Goal: Task Accomplishment & Management: Use online tool/utility

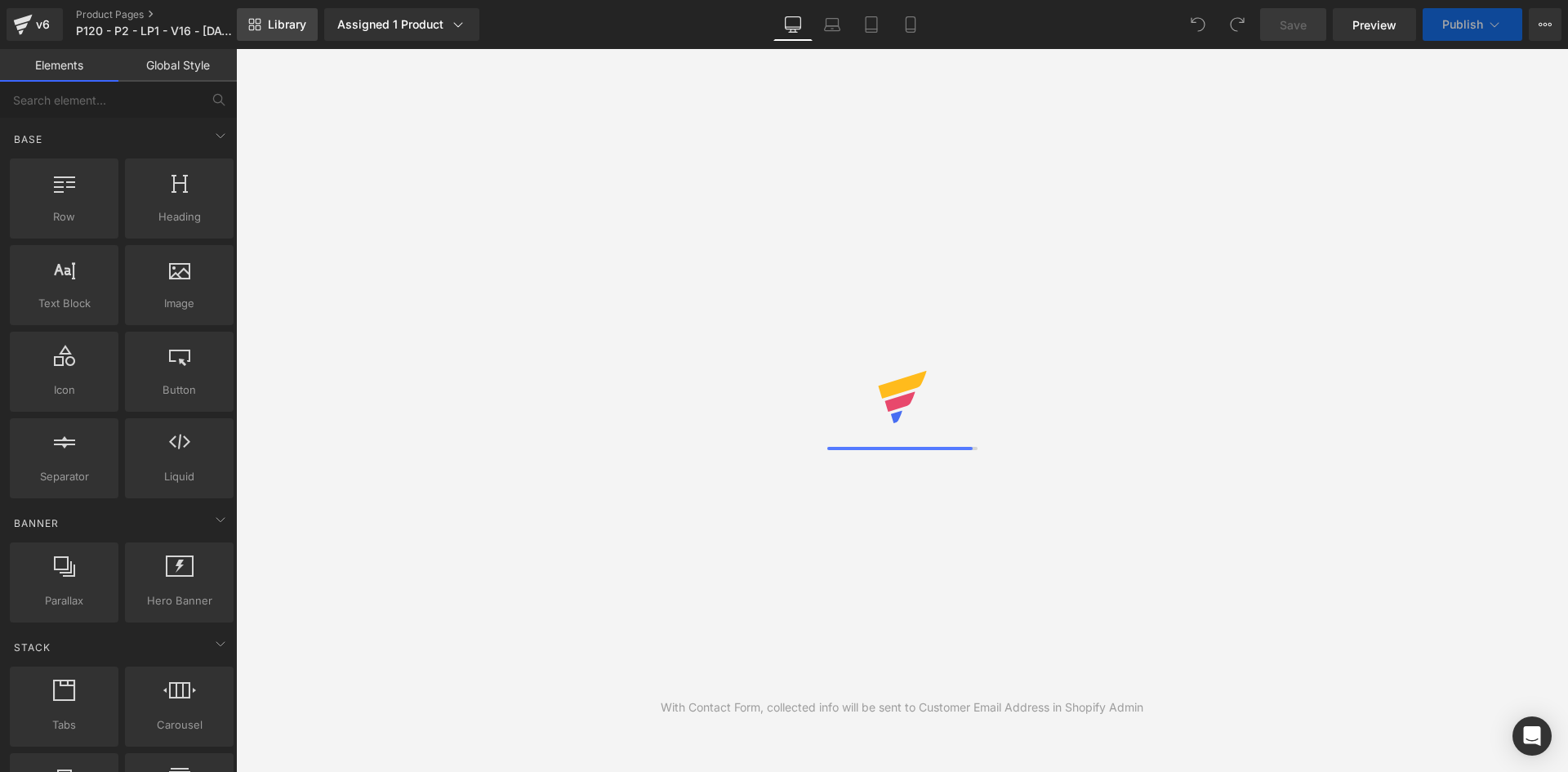
click at [277, 26] on span "Library" at bounding box center [287, 24] width 39 height 15
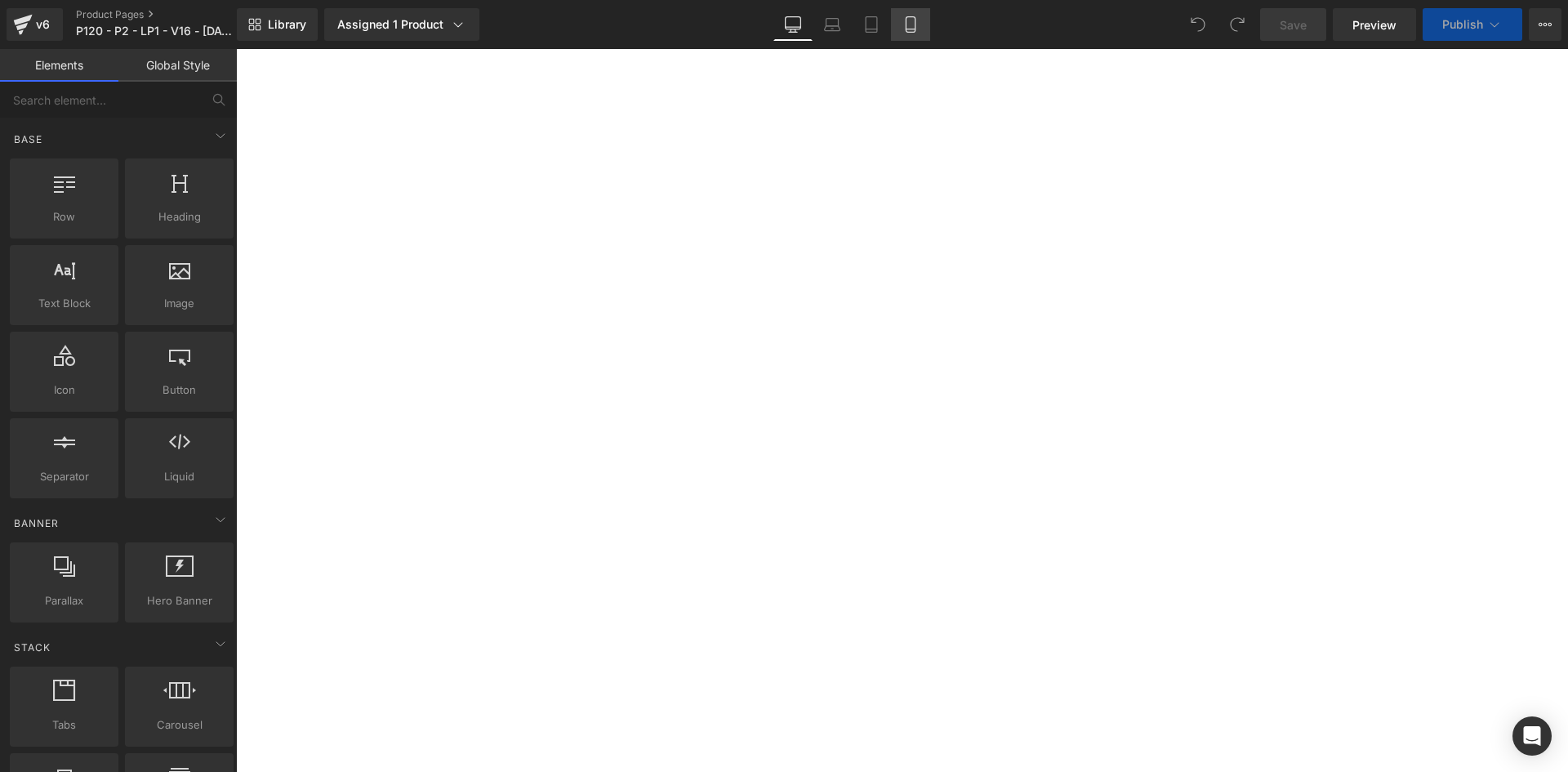
click at [278, 26] on span "Library" at bounding box center [287, 24] width 39 height 15
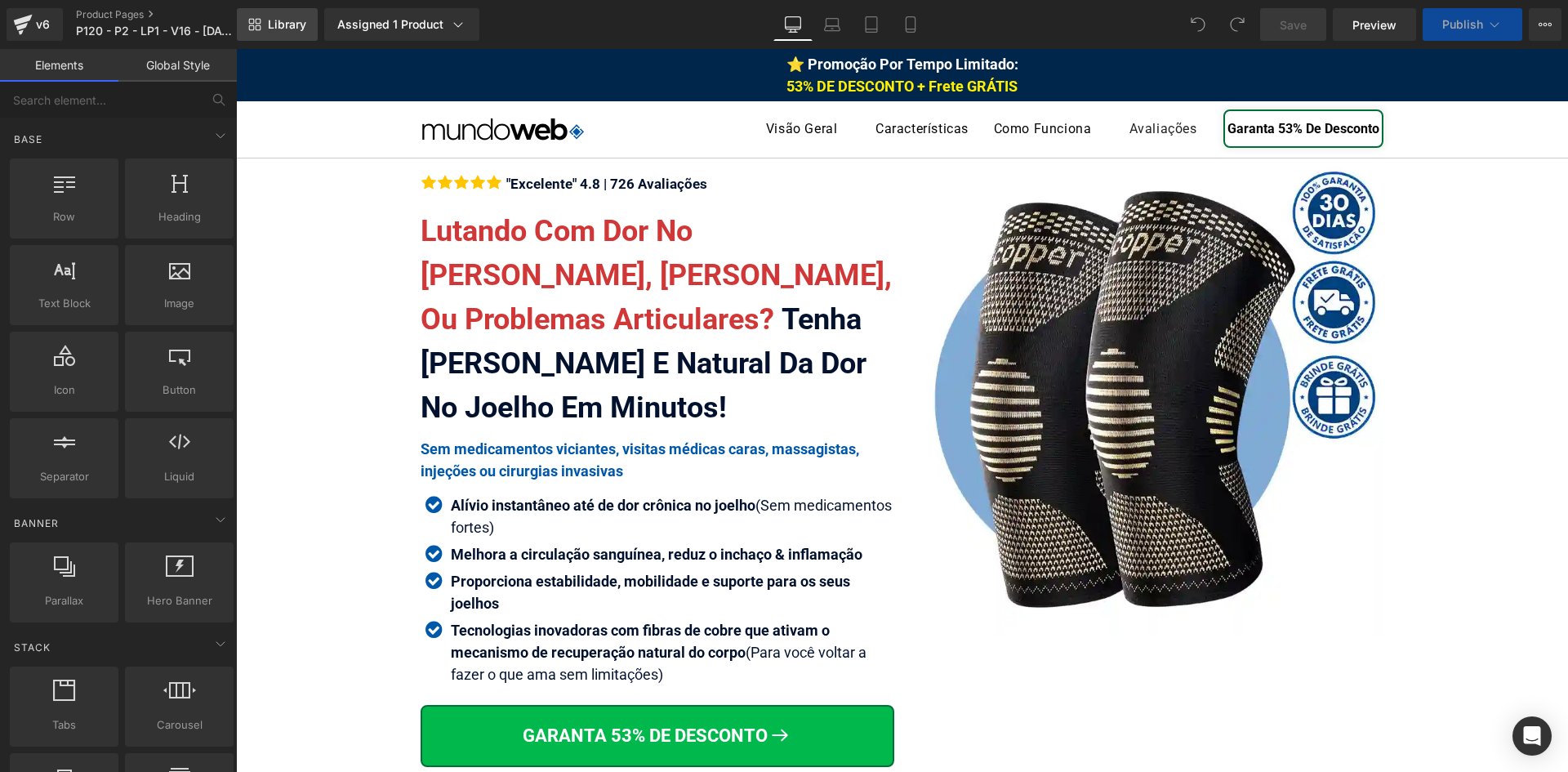
click at [274, 32] on link "Library" at bounding box center [277, 24] width 81 height 33
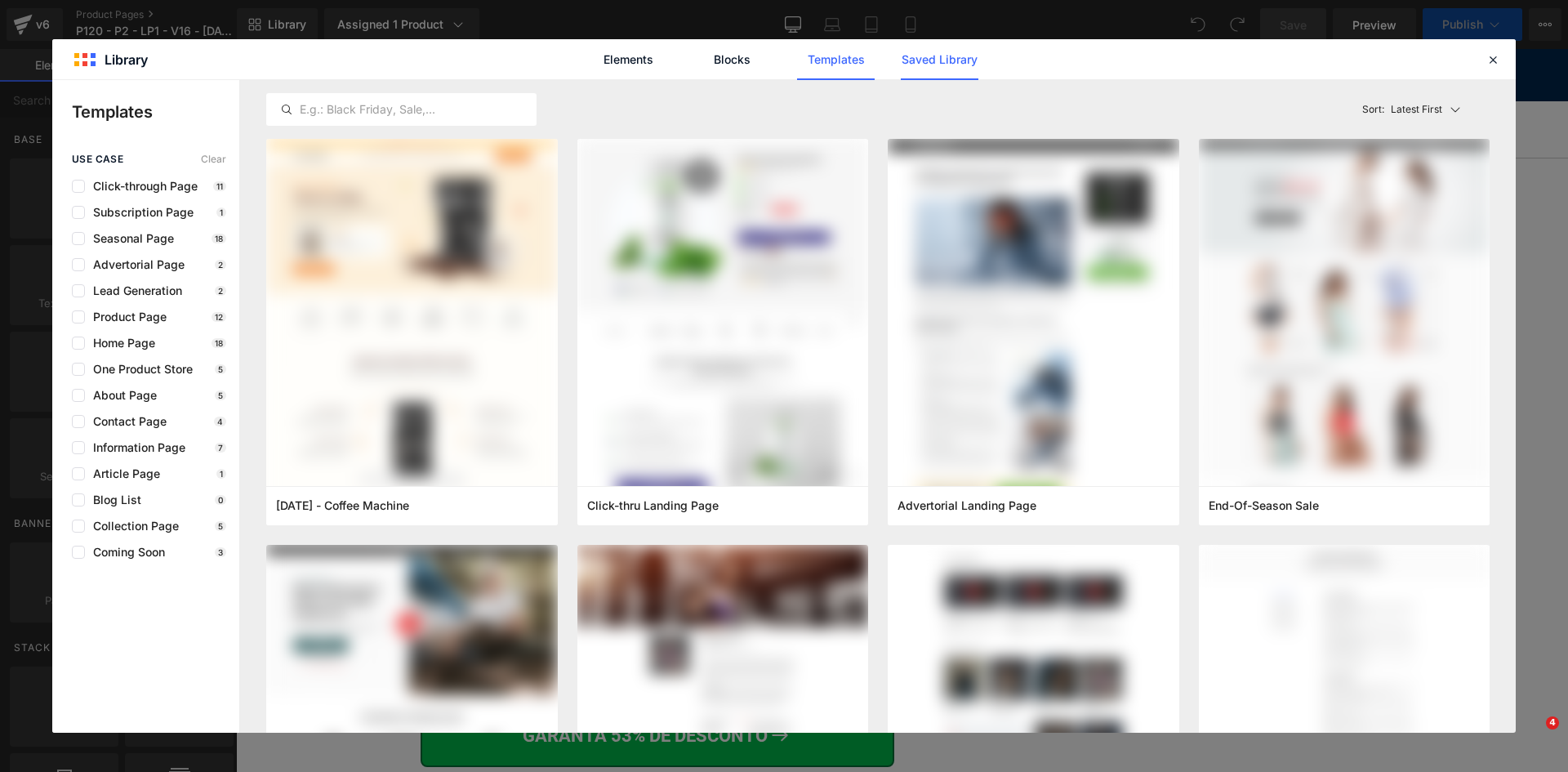
click at [435, 401] on link "Saved Library" at bounding box center [412, 411] width 43 height 19
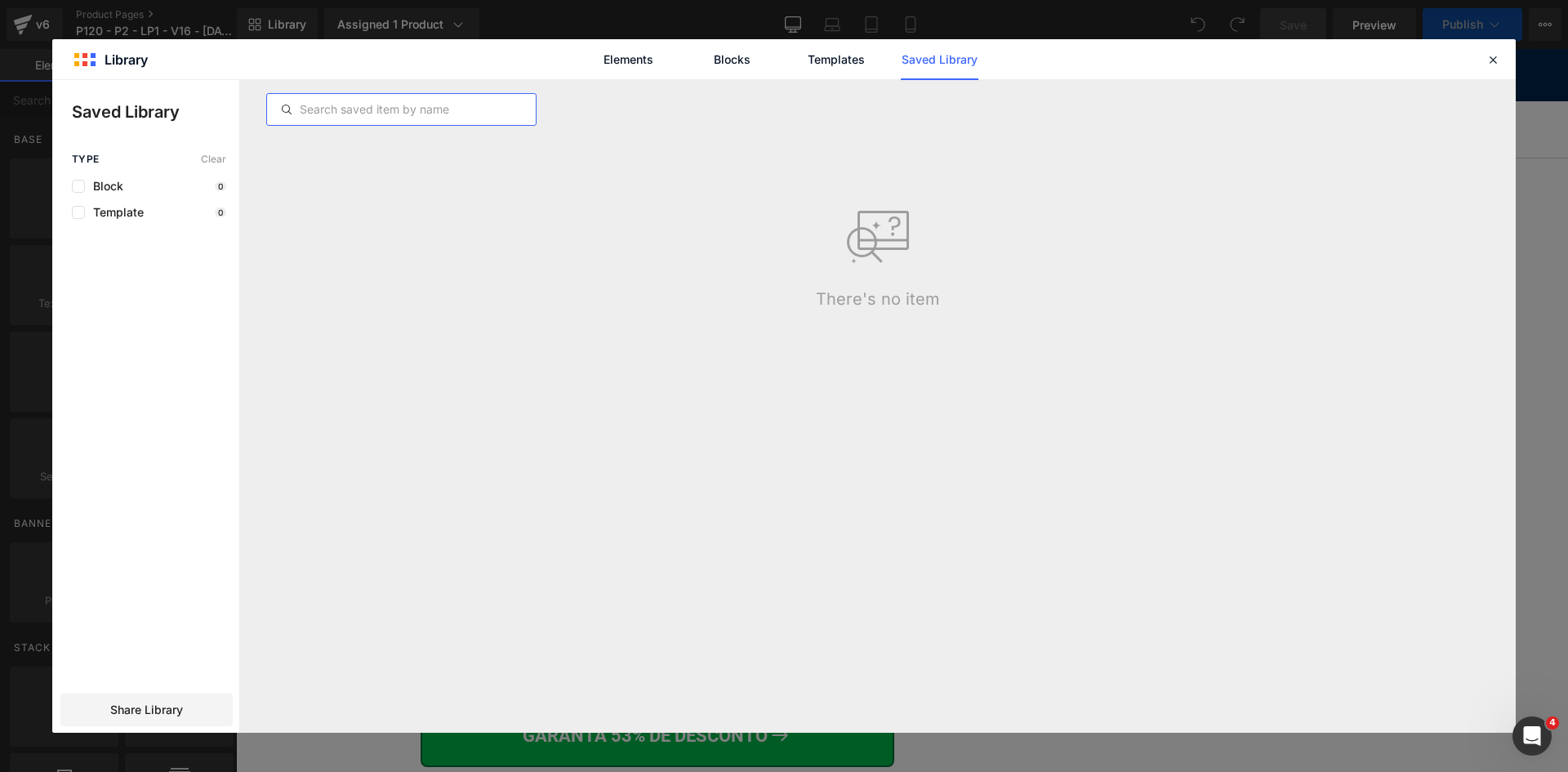
scroll to position [245, 0]
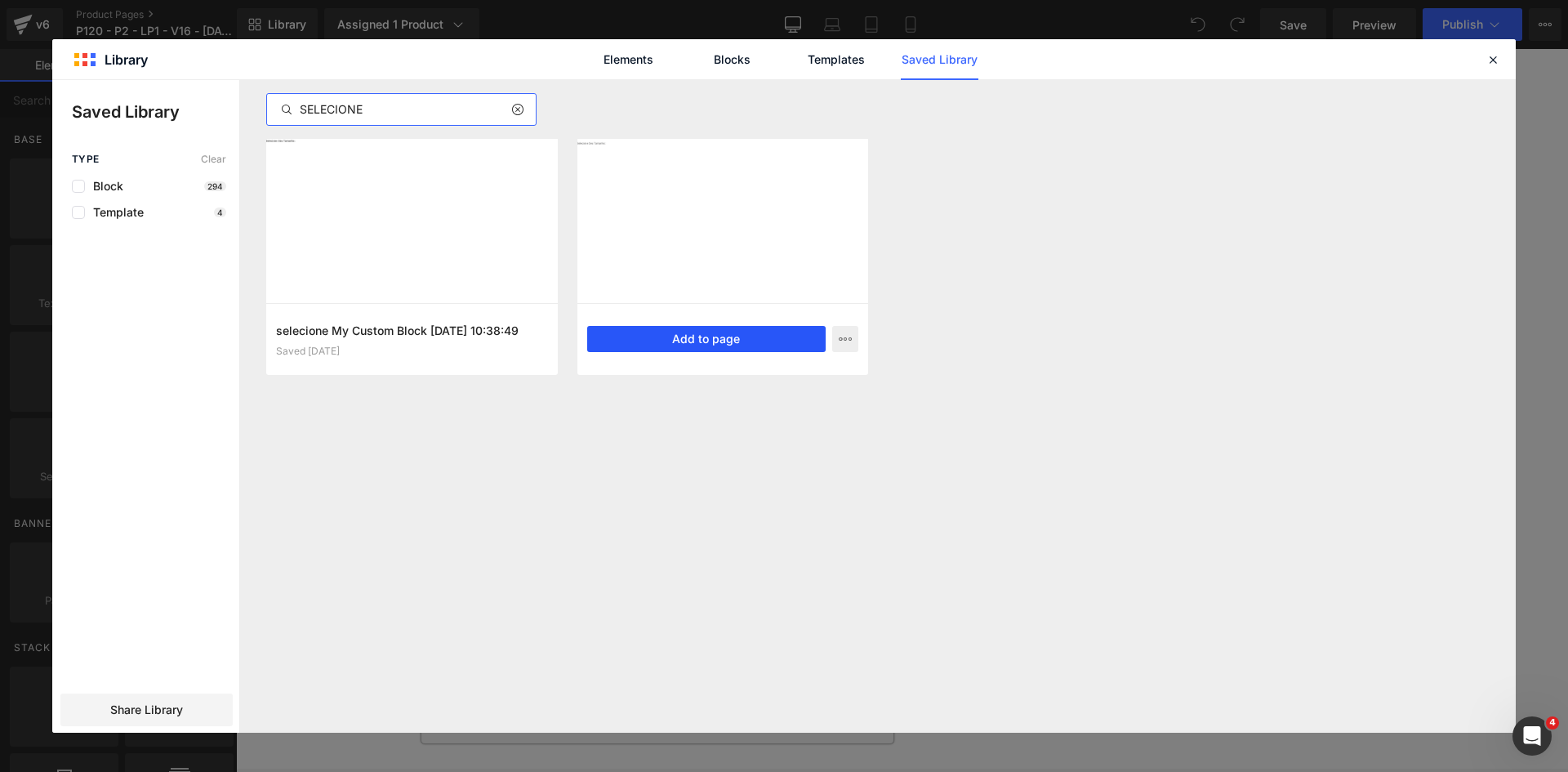
type input "SELECIONE"
drag, startPoint x: 685, startPoint y: 334, endPoint x: 829, endPoint y: 206, distance: 192.7
click at [0, 0] on button "Add to page" at bounding box center [0, 0] width 0 height 0
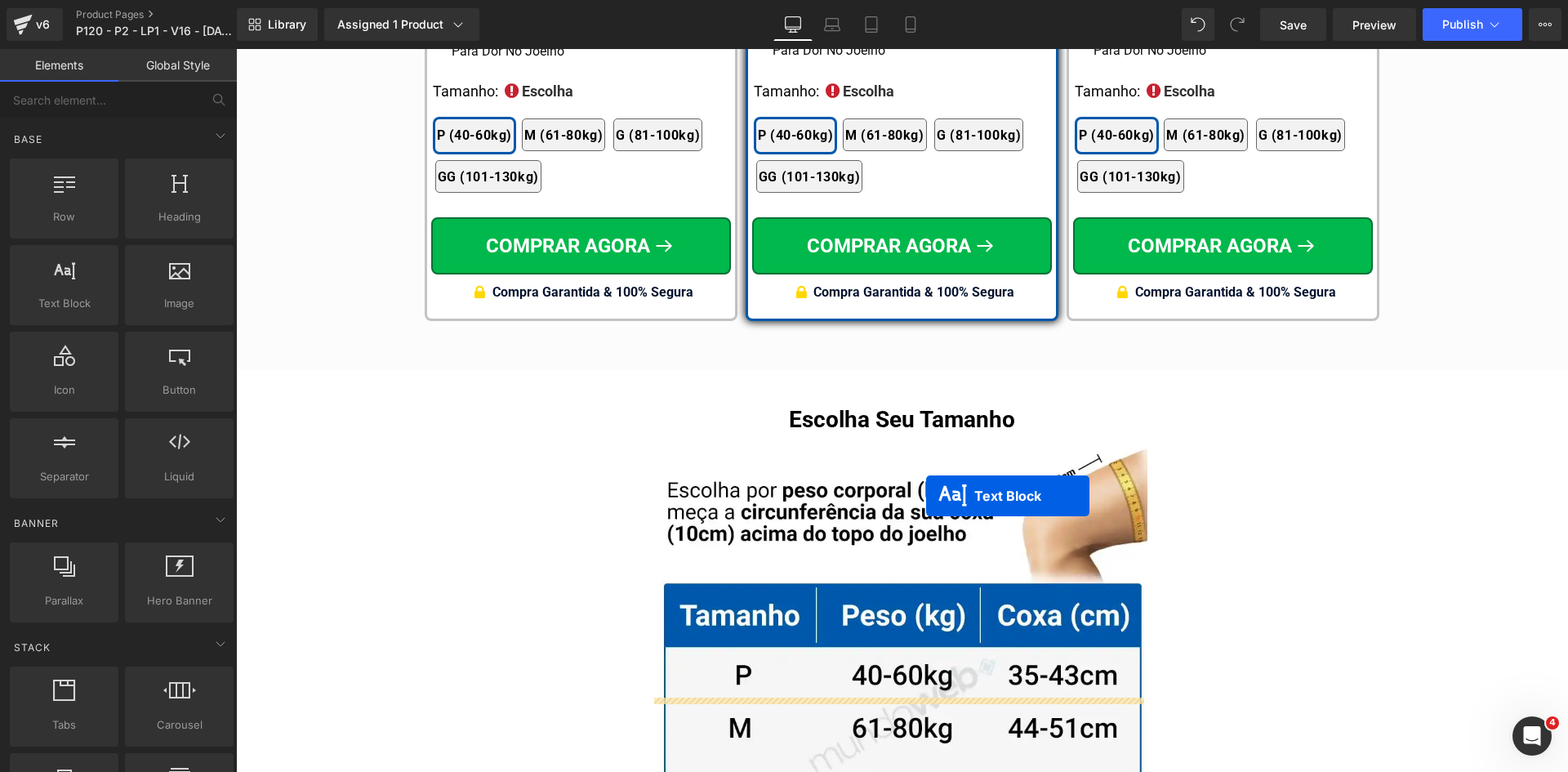
scroll to position [9775, 0]
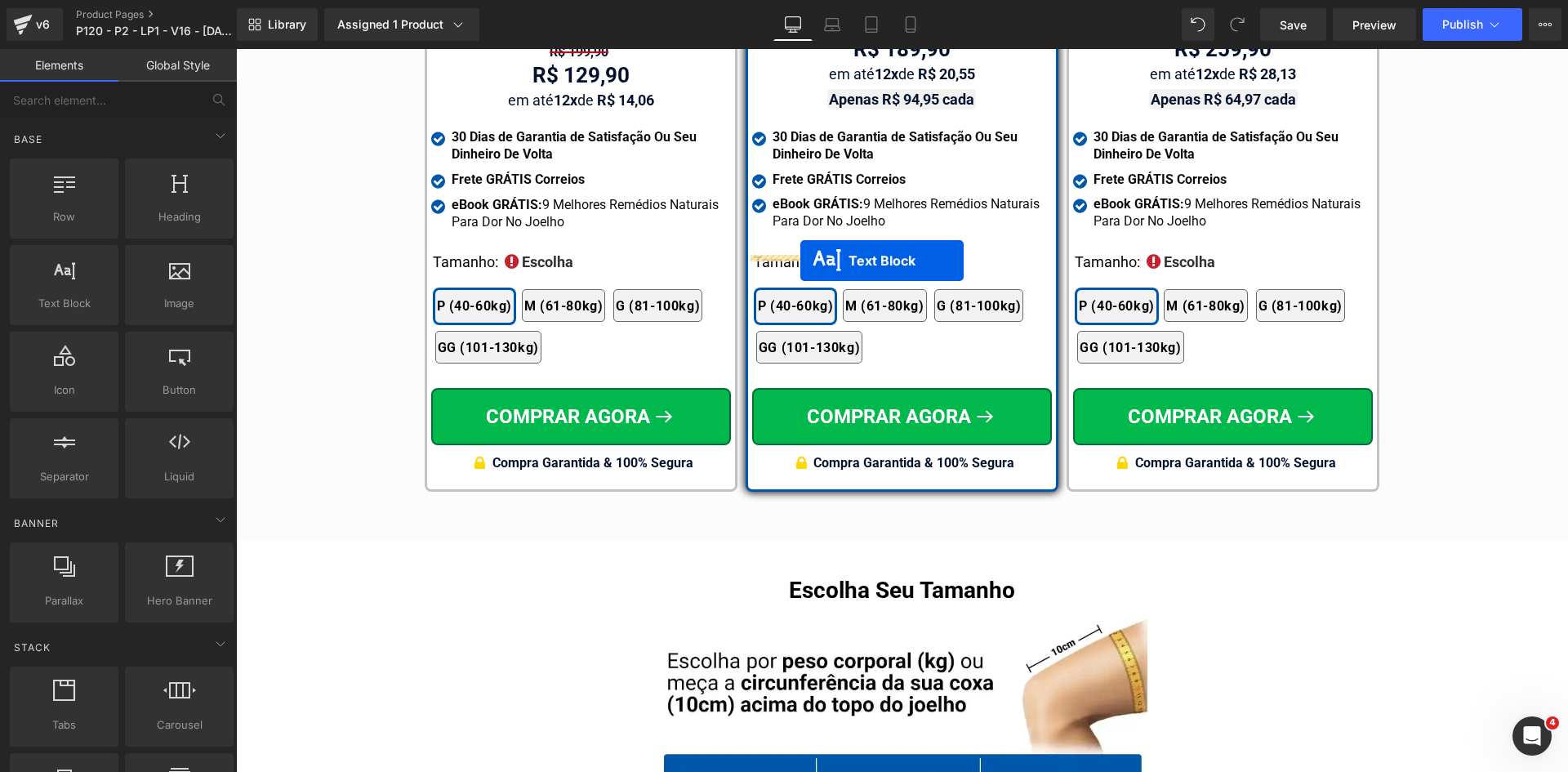
drag, startPoint x: 880, startPoint y: 521, endPoint x: 800, endPoint y: 261, distance: 272.0
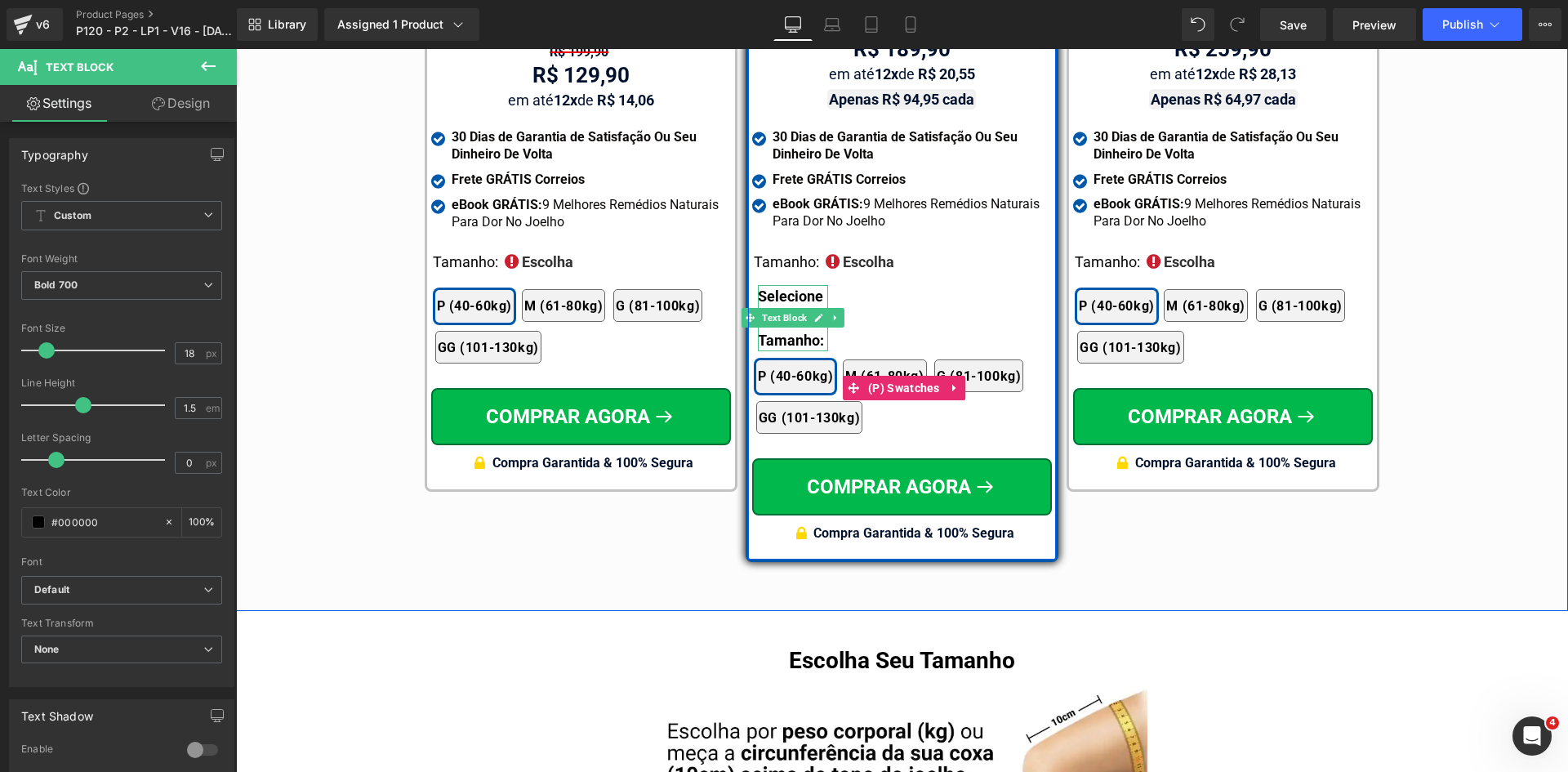
click at [952, 419] on div "P (40-60kg) M (61-80kg) G (81-100kg) GG (101-130kg)" at bounding box center [904, 401] width 296 height 83
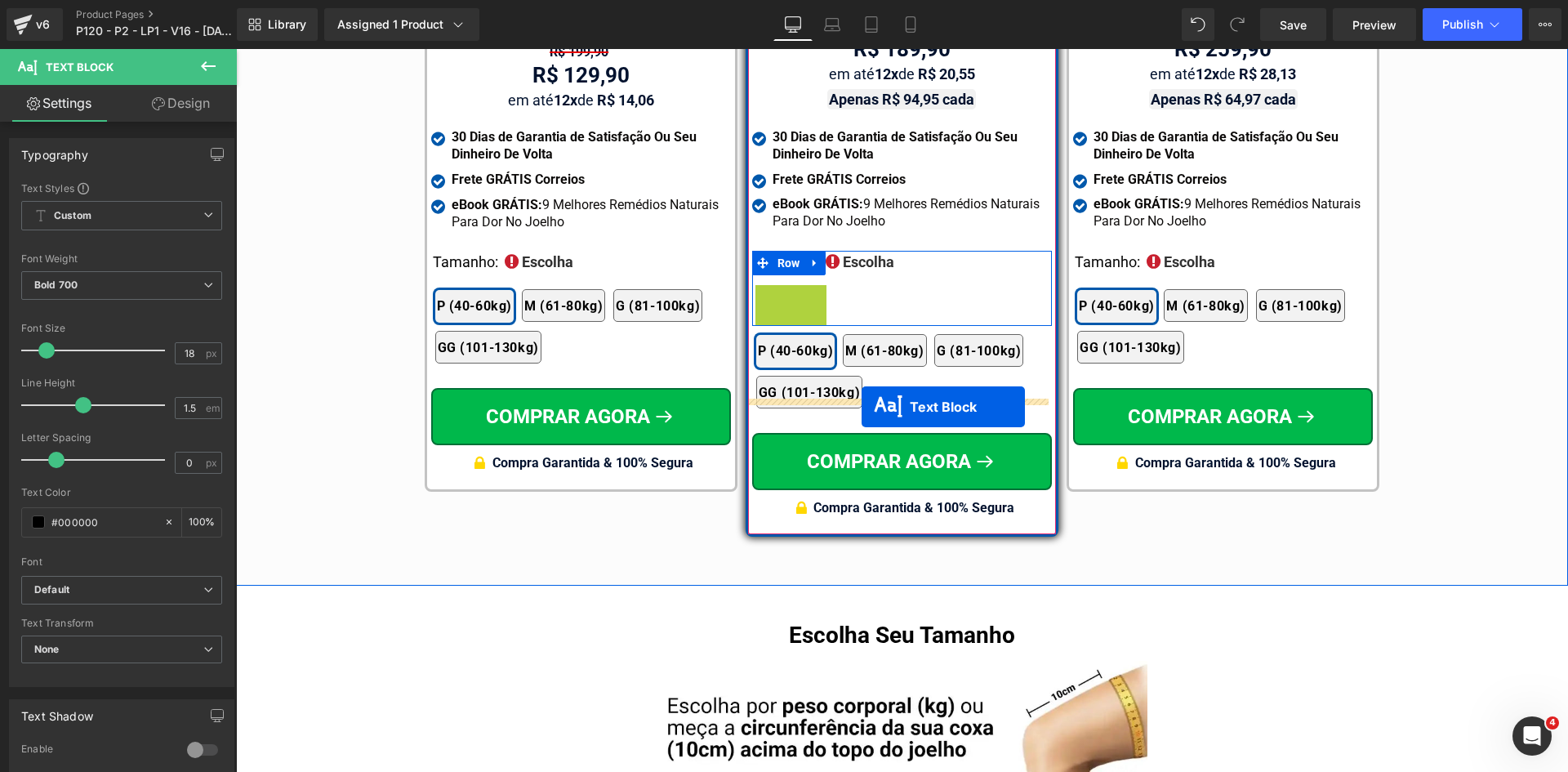
drag, startPoint x: 774, startPoint y: 298, endPoint x: 862, endPoint y: 407, distance: 140.1
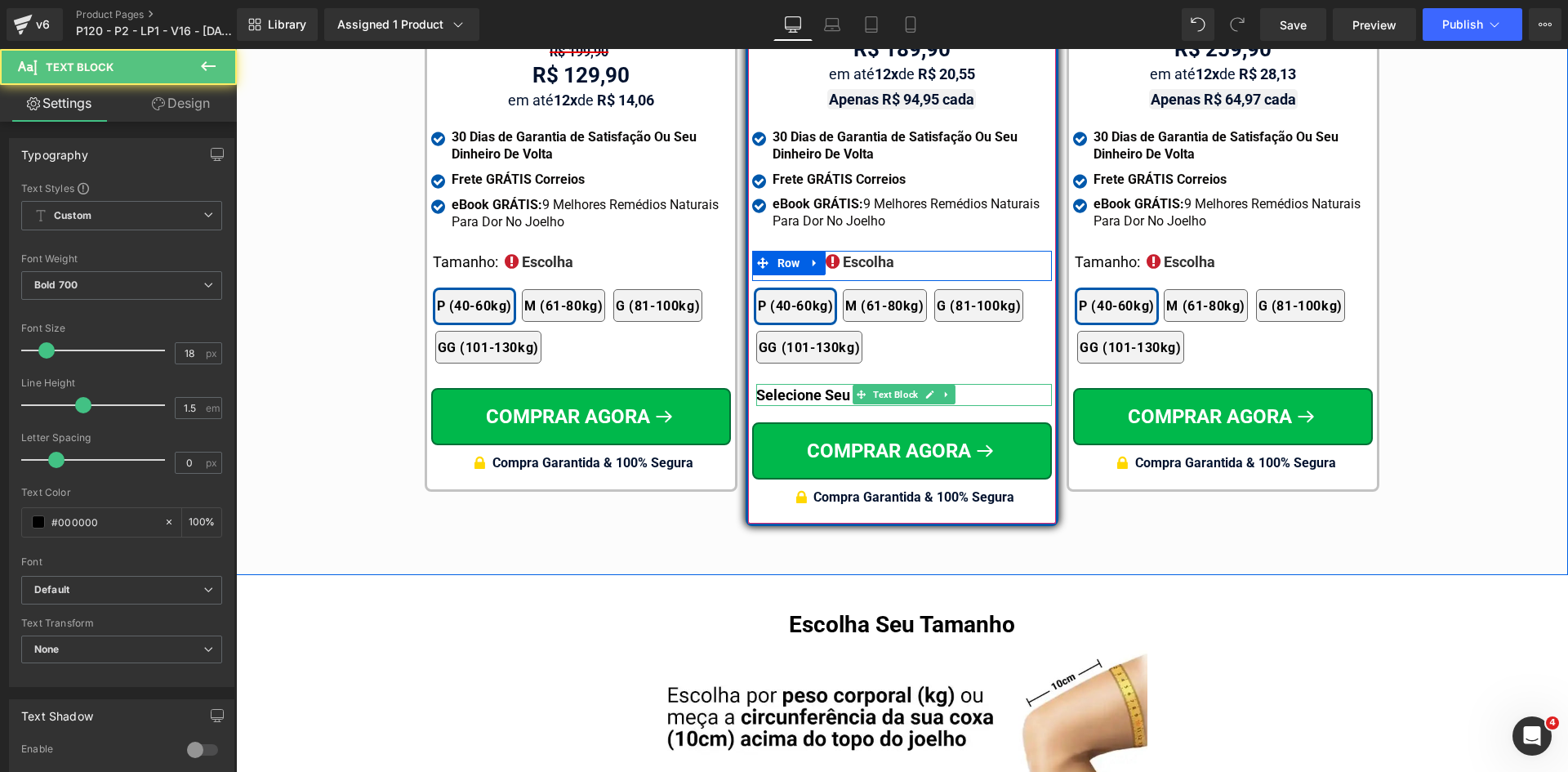
click at [772, 384] on p "Selecione Seu Tamanho:" at bounding box center [904, 394] width 296 height 22
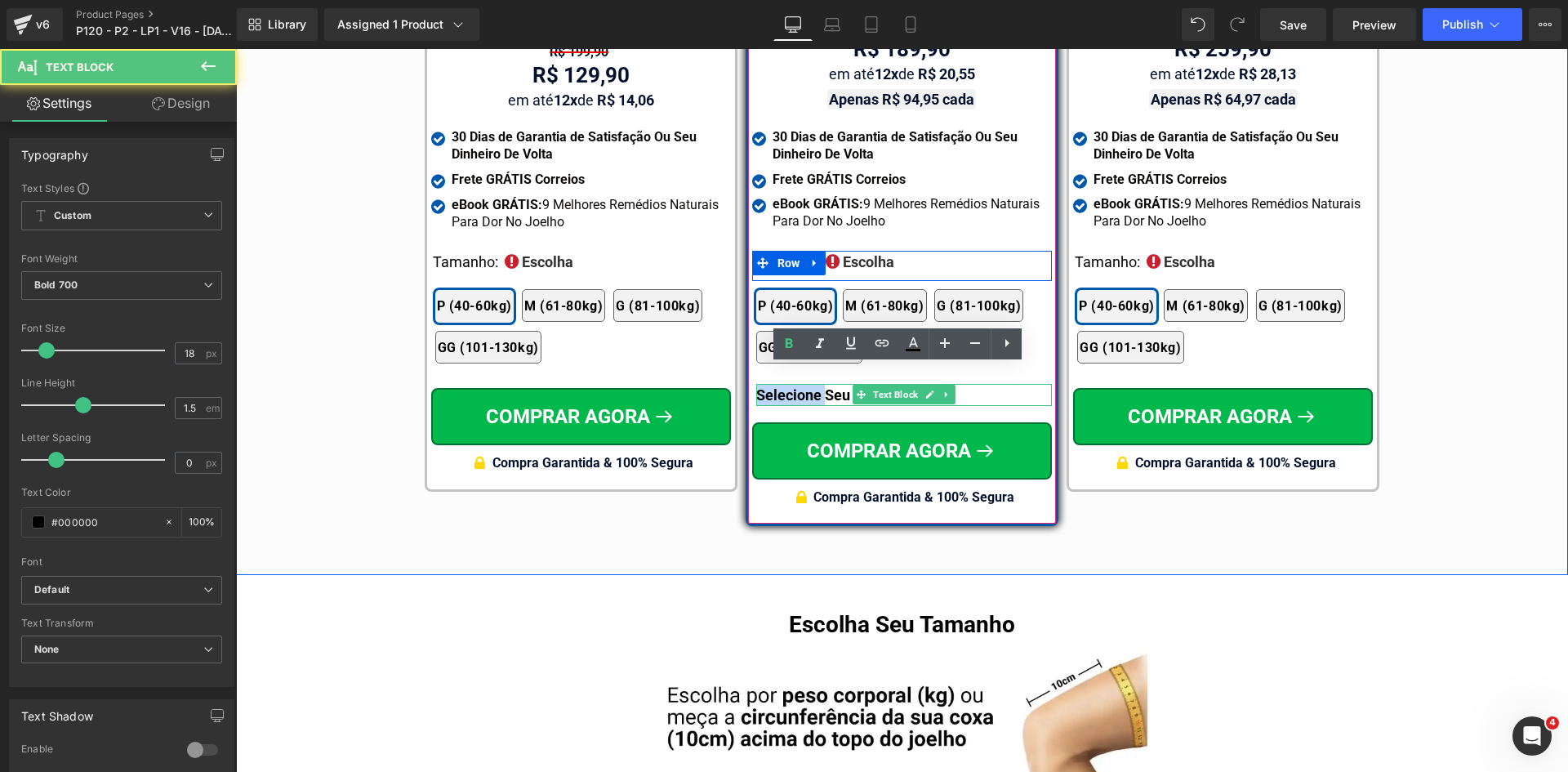
click at [772, 384] on p "Selecione Seu Tamanho:" at bounding box center [904, 394] width 296 height 22
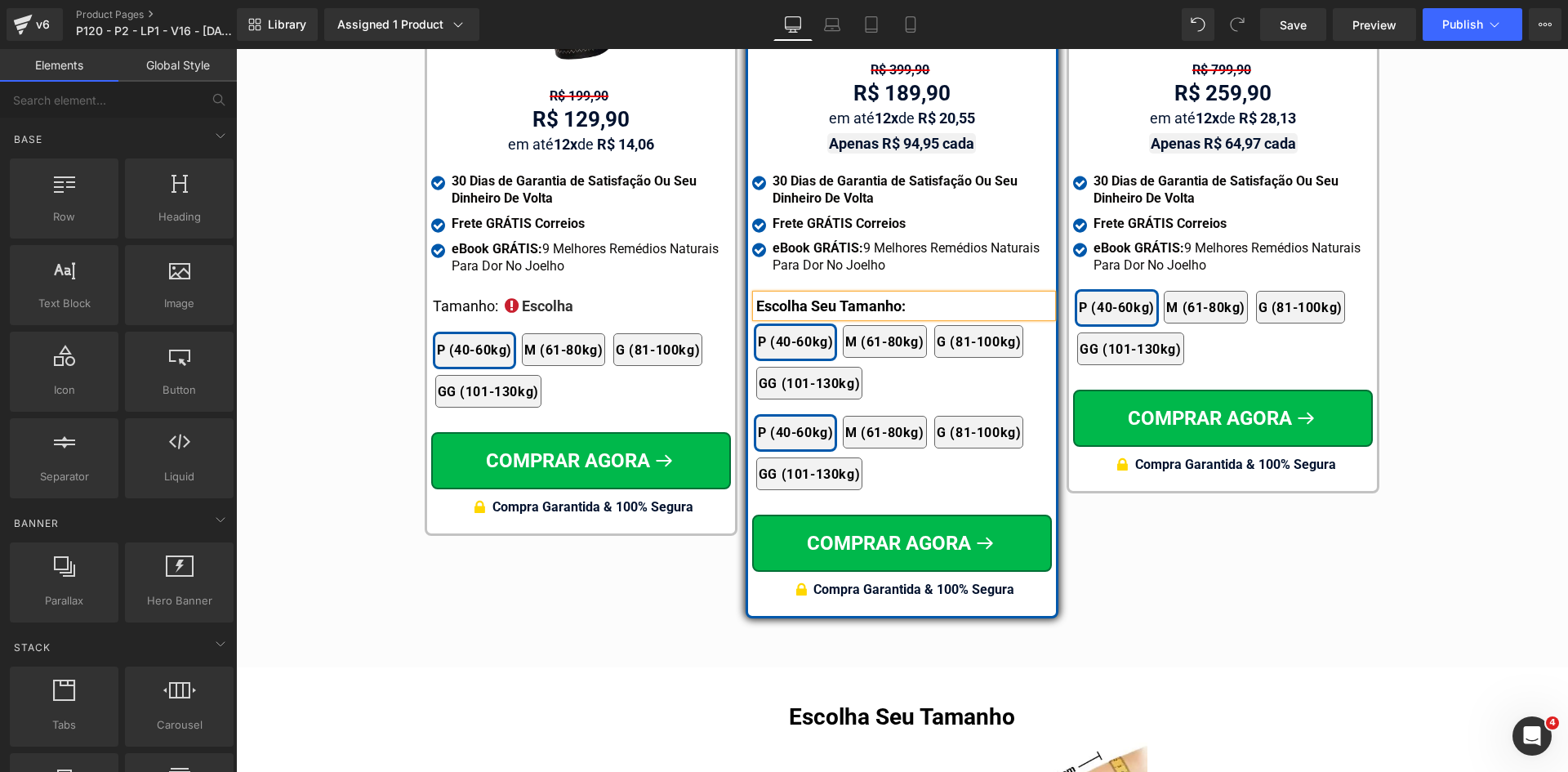
scroll to position [9649, 0]
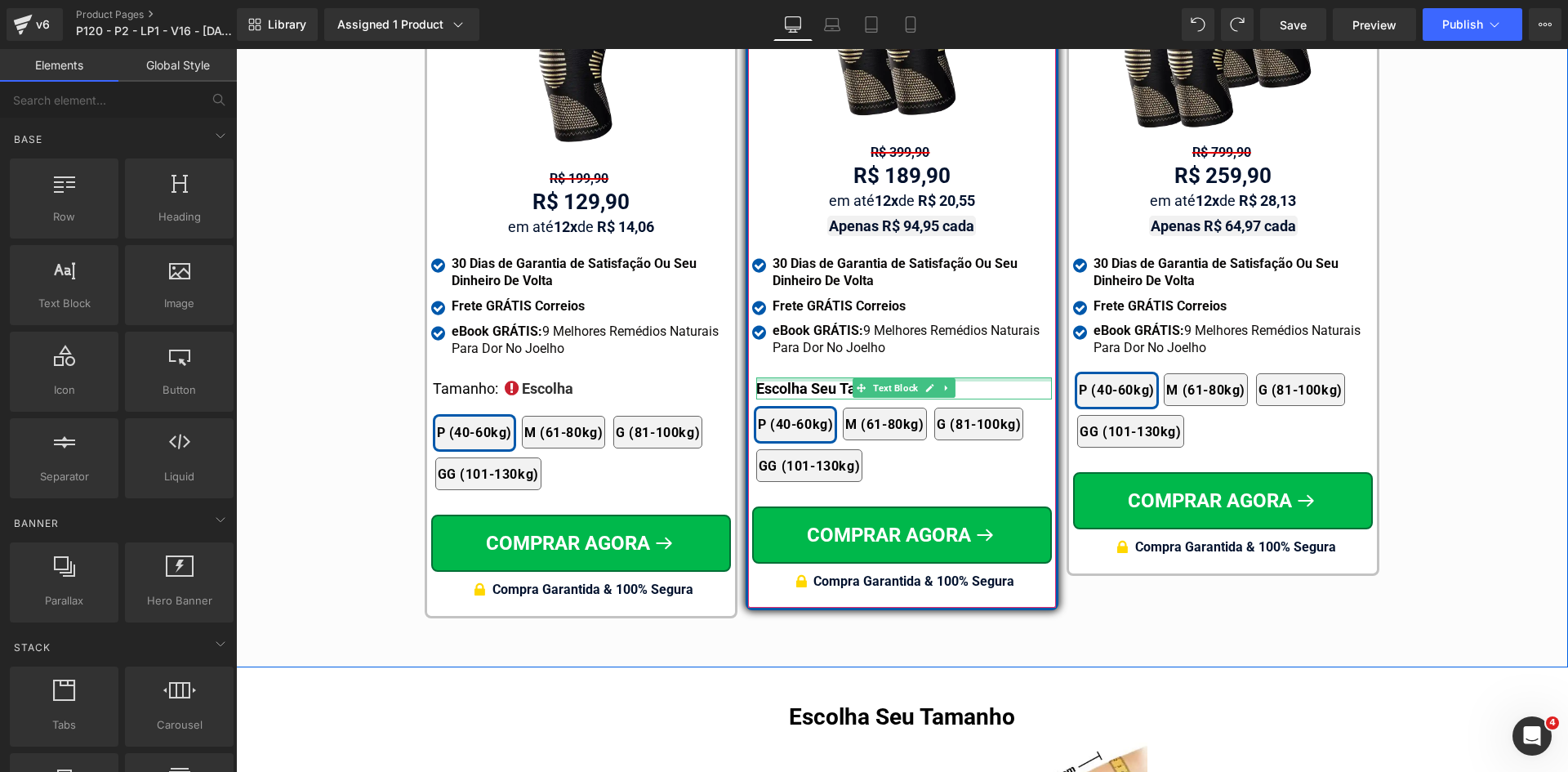
click at [780, 378] on div at bounding box center [904, 379] width 296 height 4
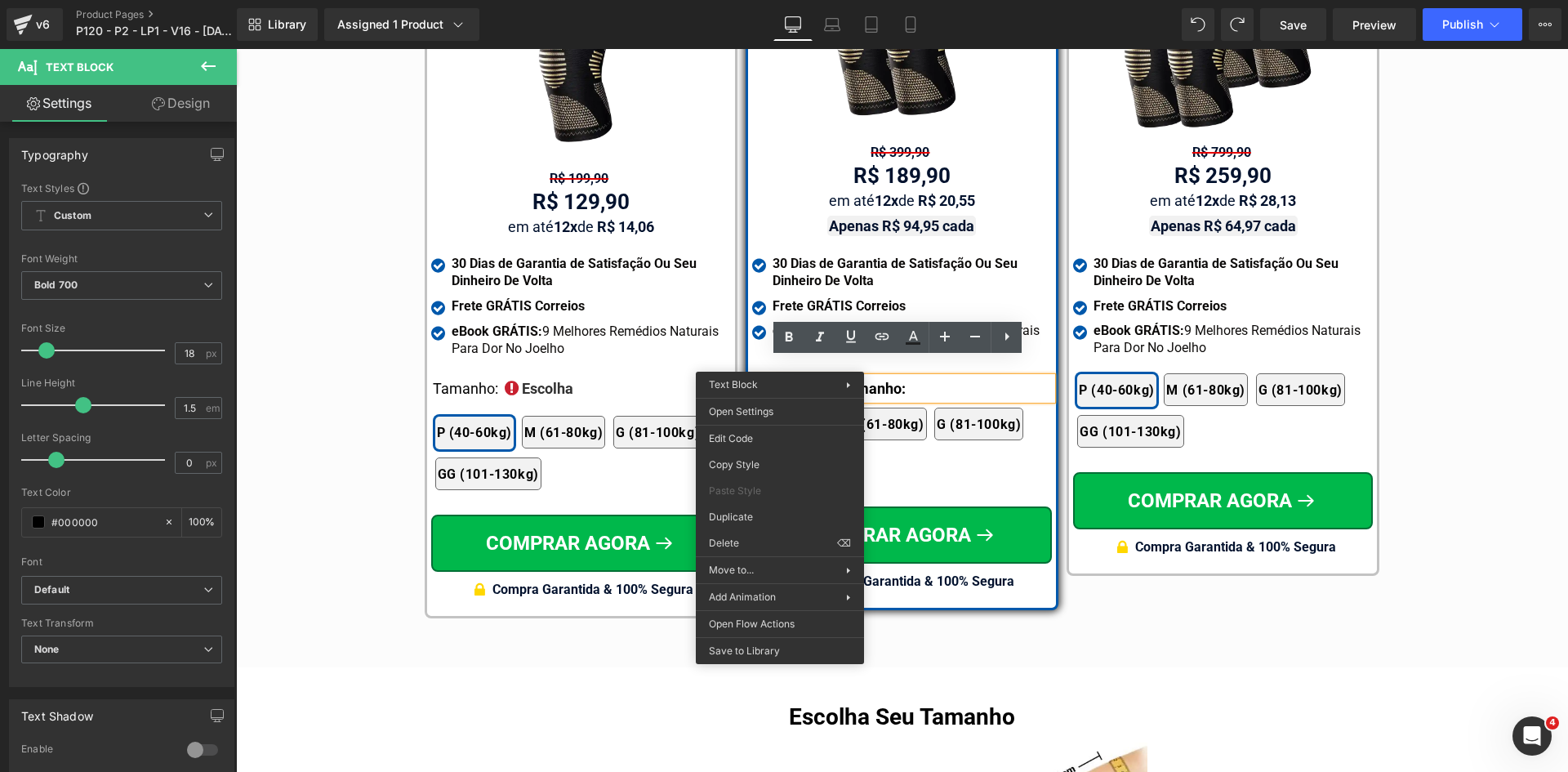
drag, startPoint x: 970, startPoint y: 563, endPoint x: 743, endPoint y: 506, distance: 234.0
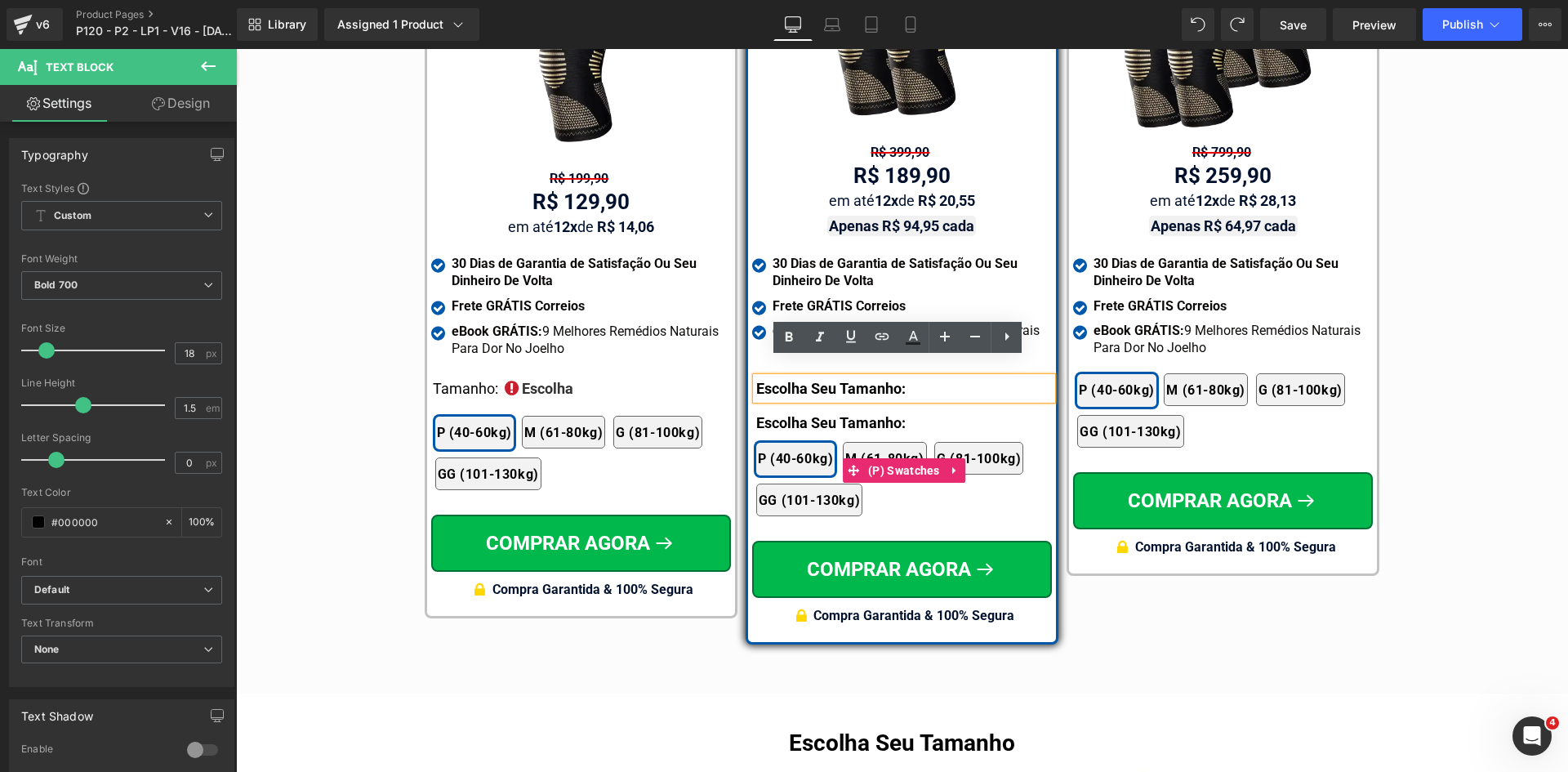
click at [886, 417] on div "2x Joelheiras 4x Joelheiras 1x Joelheira 3x Joelheiras P (40-60kg) M (61-80kg) …" at bounding box center [904, 471] width 296 height 107
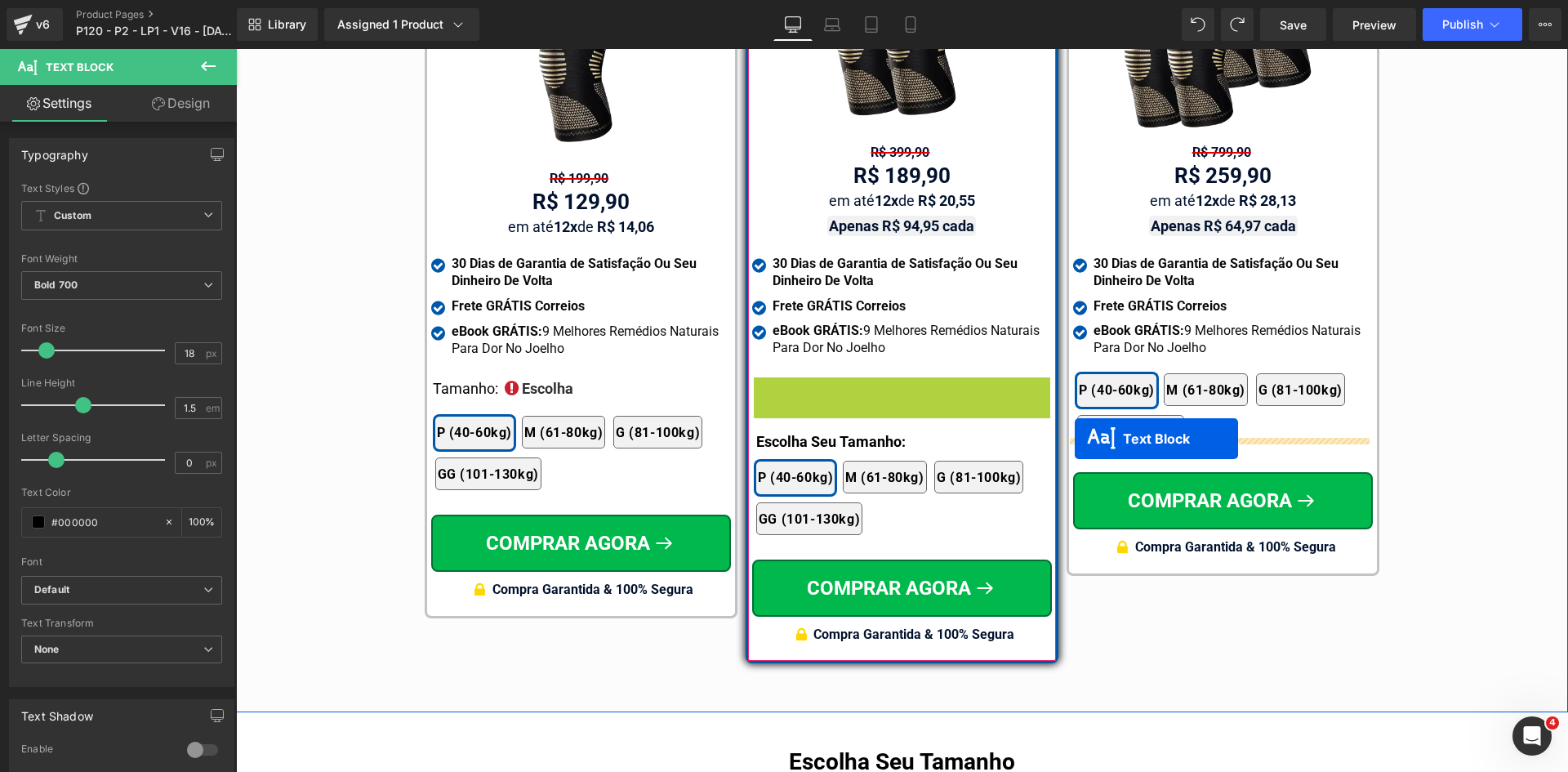
drag, startPoint x: 890, startPoint y: 366, endPoint x: 1075, endPoint y: 438, distance: 198.5
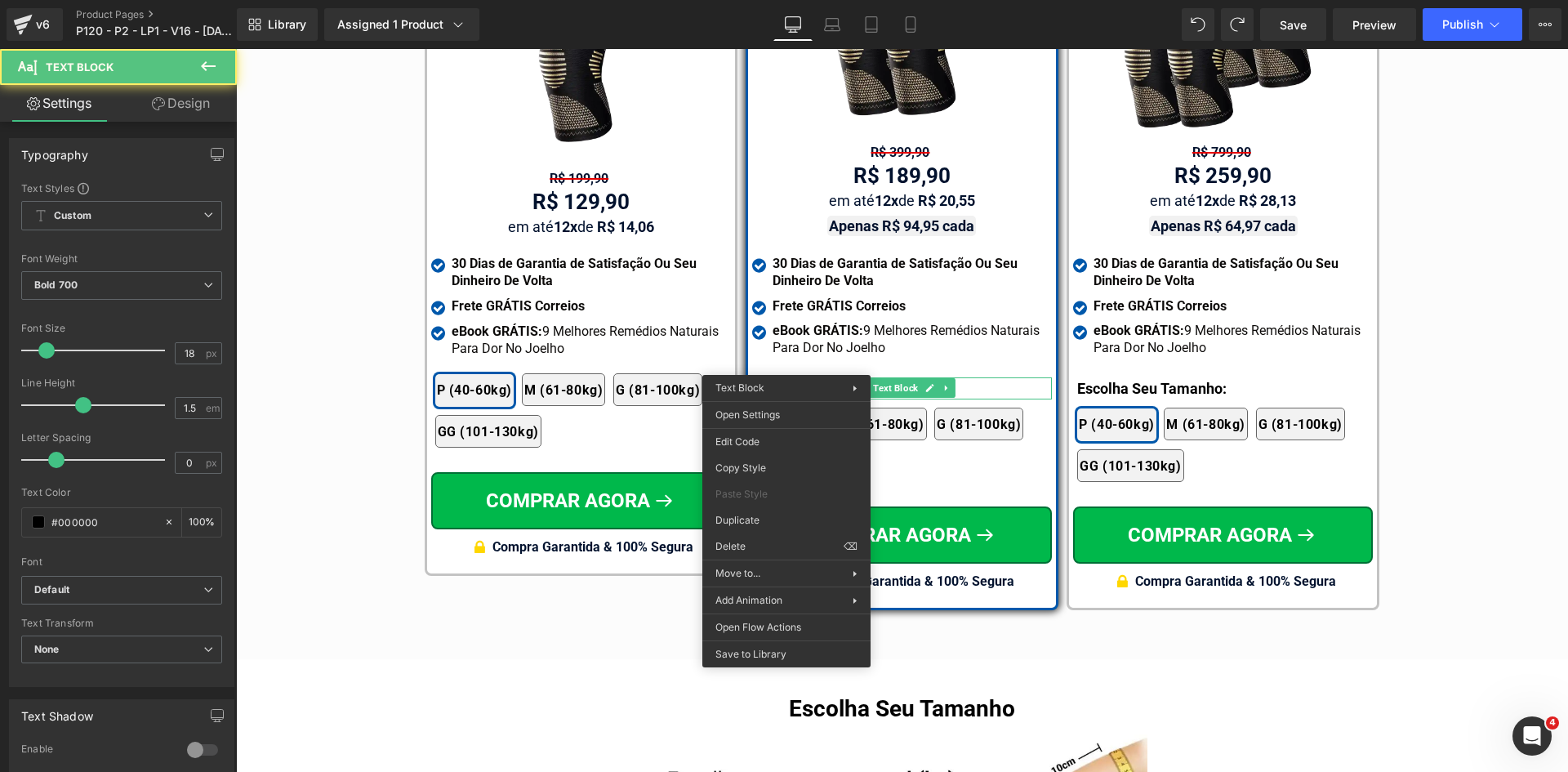
drag, startPoint x: 981, startPoint y: 570, endPoint x: 747, endPoint y: 514, distance: 240.6
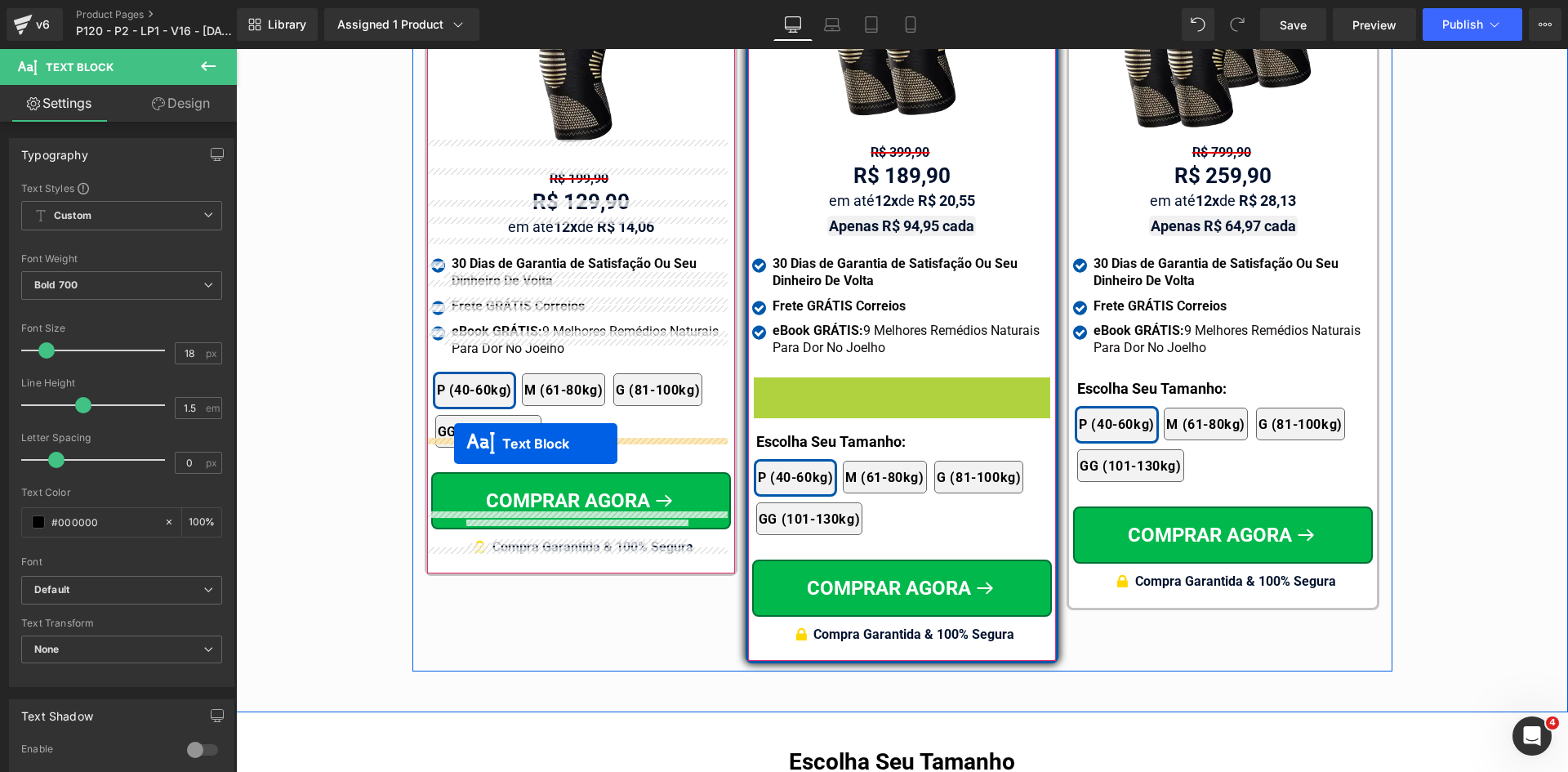
drag, startPoint x: 894, startPoint y: 374, endPoint x: 455, endPoint y: 445, distance: 444.7
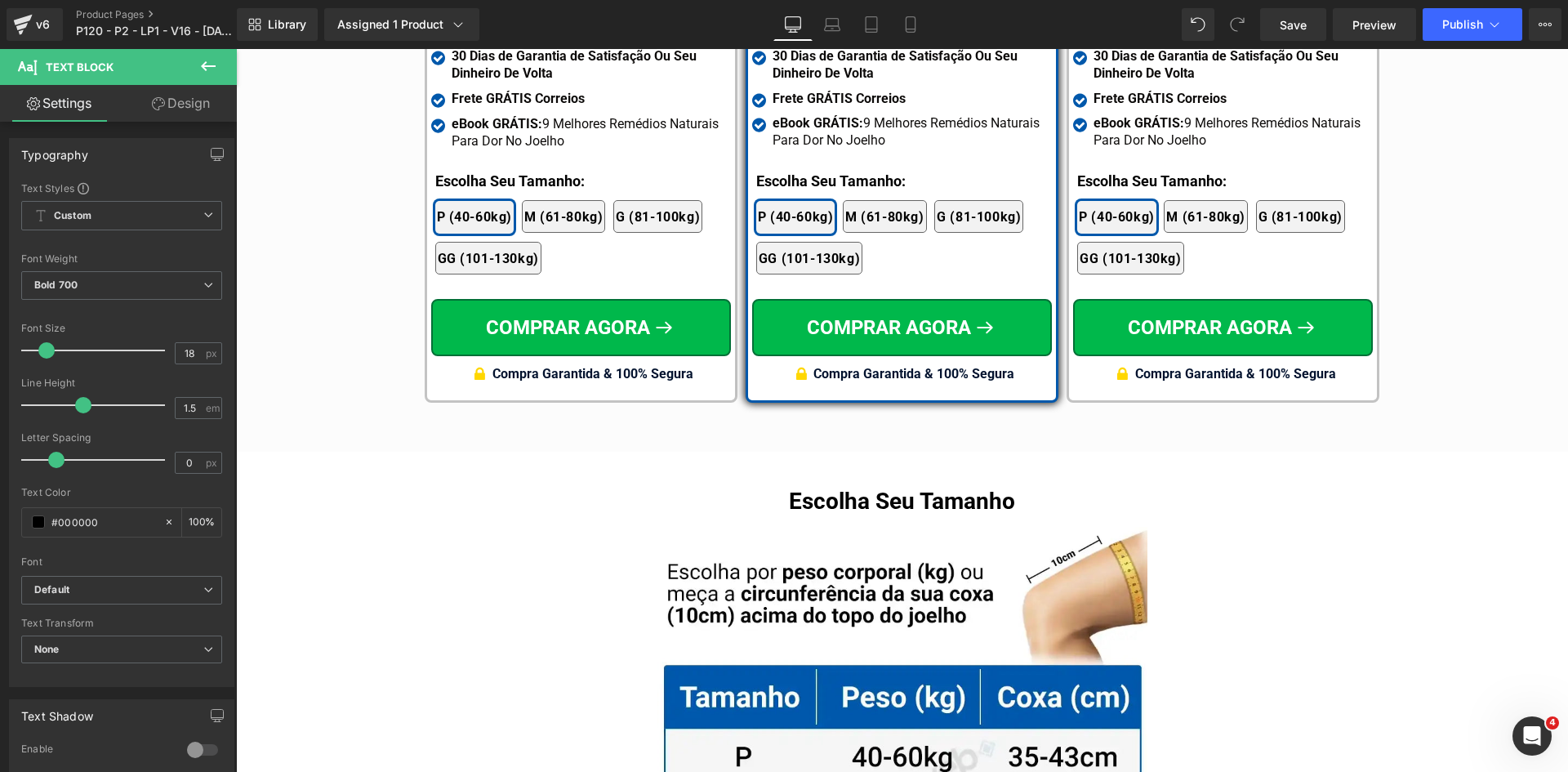
scroll to position [9895, 0]
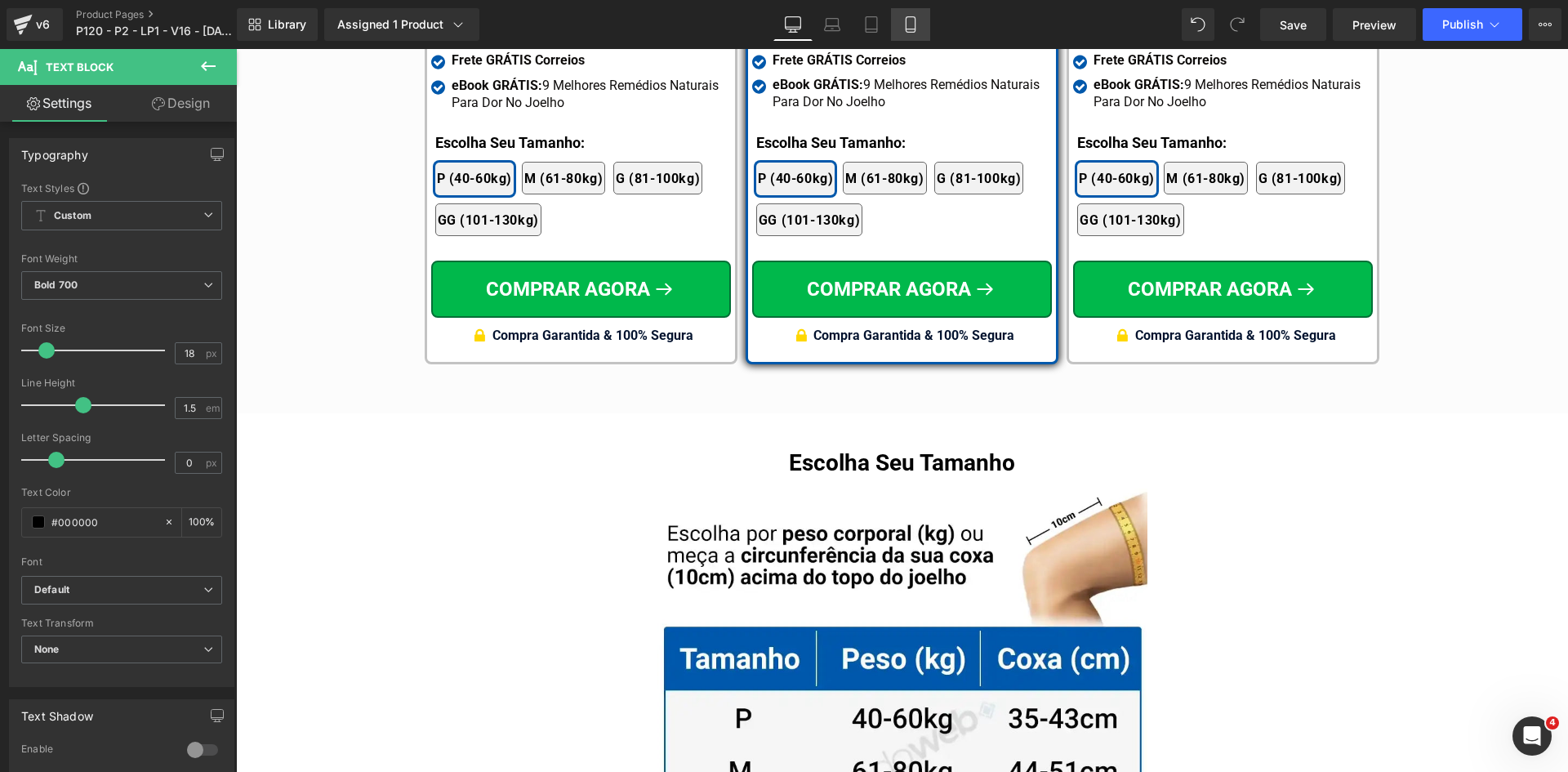
click at [899, 19] on link "Mobile" at bounding box center [910, 24] width 40 height 33
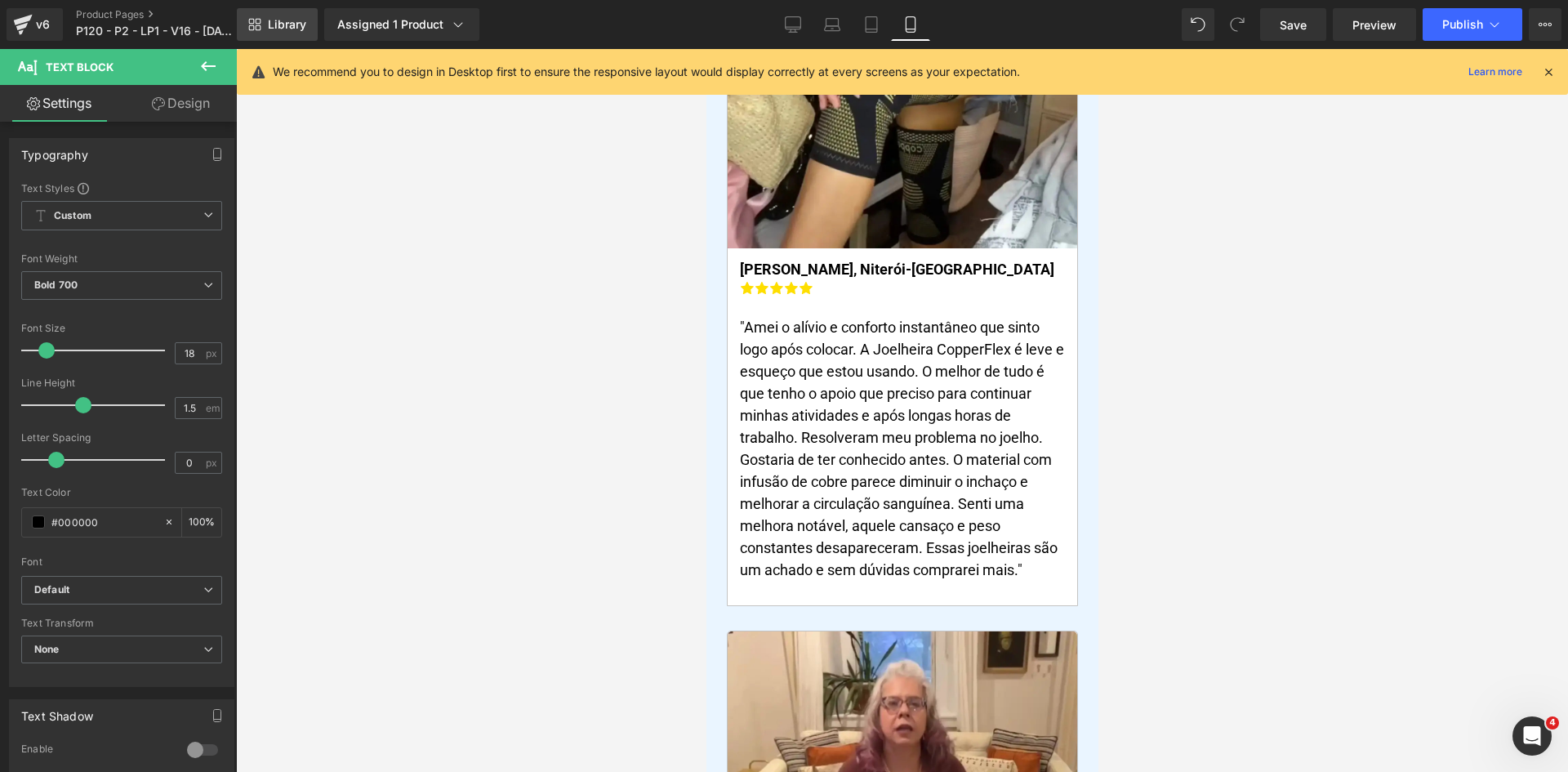
scroll to position [0, 0]
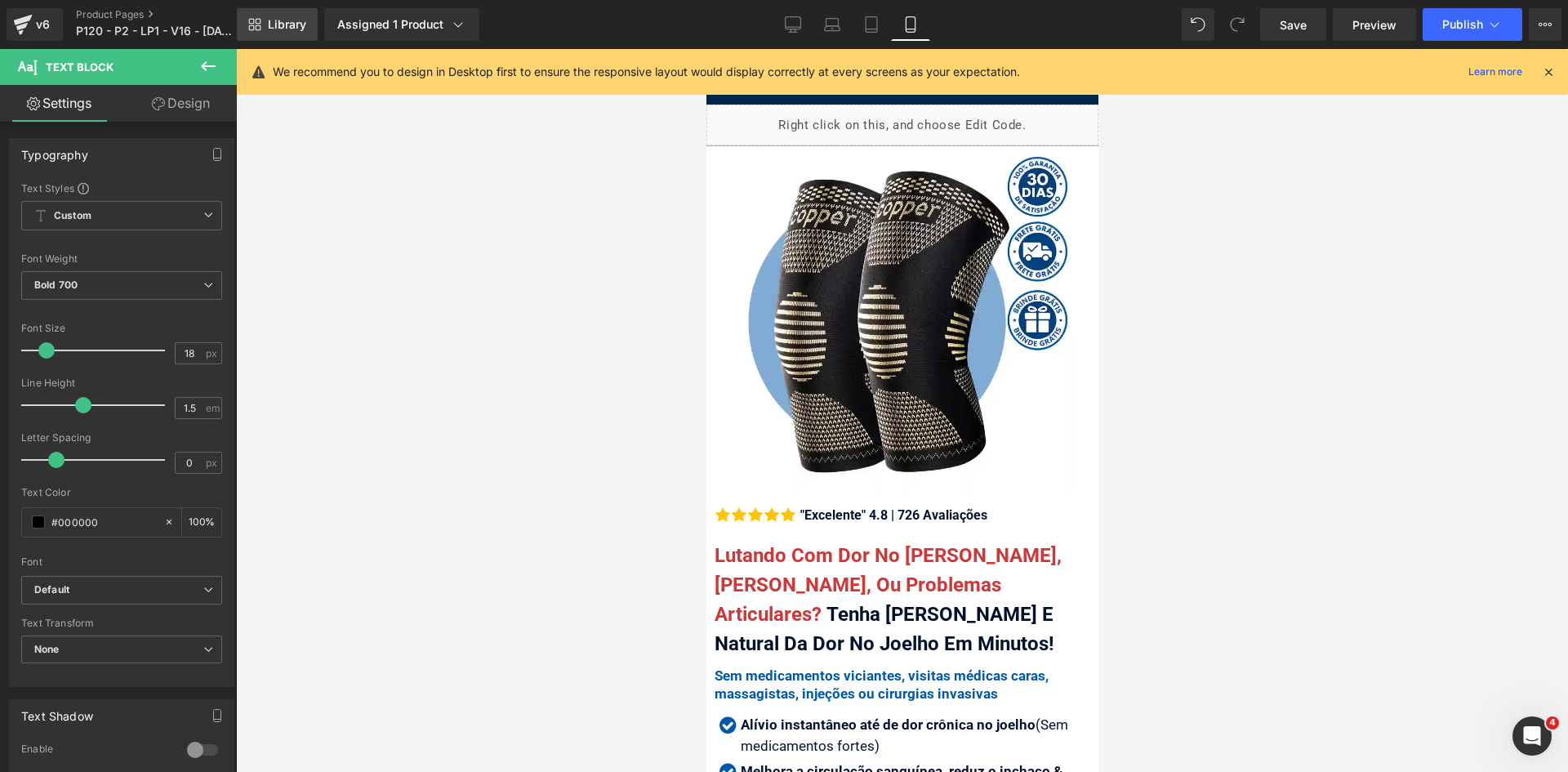
click at [266, 24] on link "Library" at bounding box center [277, 24] width 81 height 33
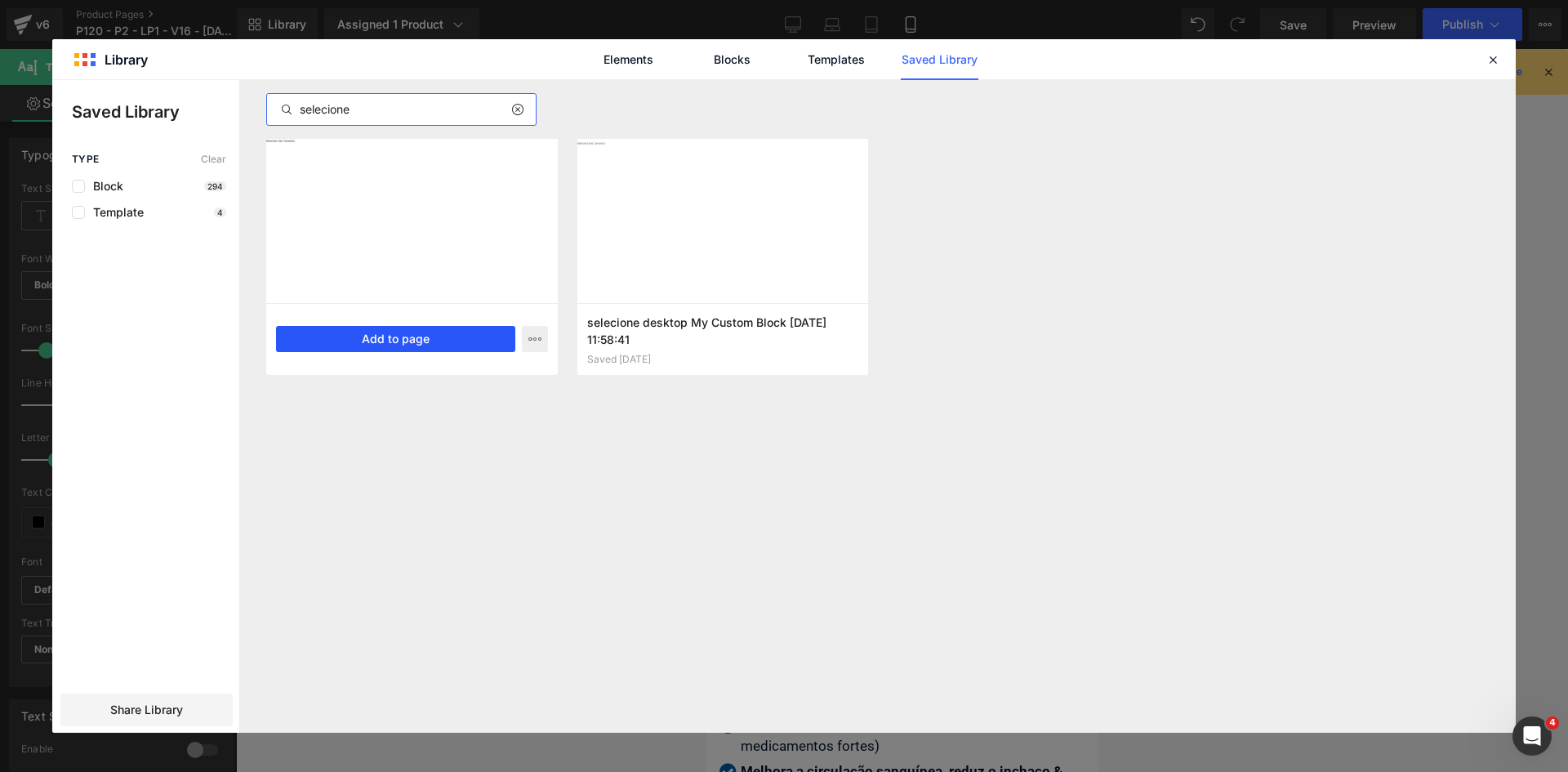
type input "selecione"
click at [397, 336] on button "Add to page" at bounding box center [396, 339] width 239 height 26
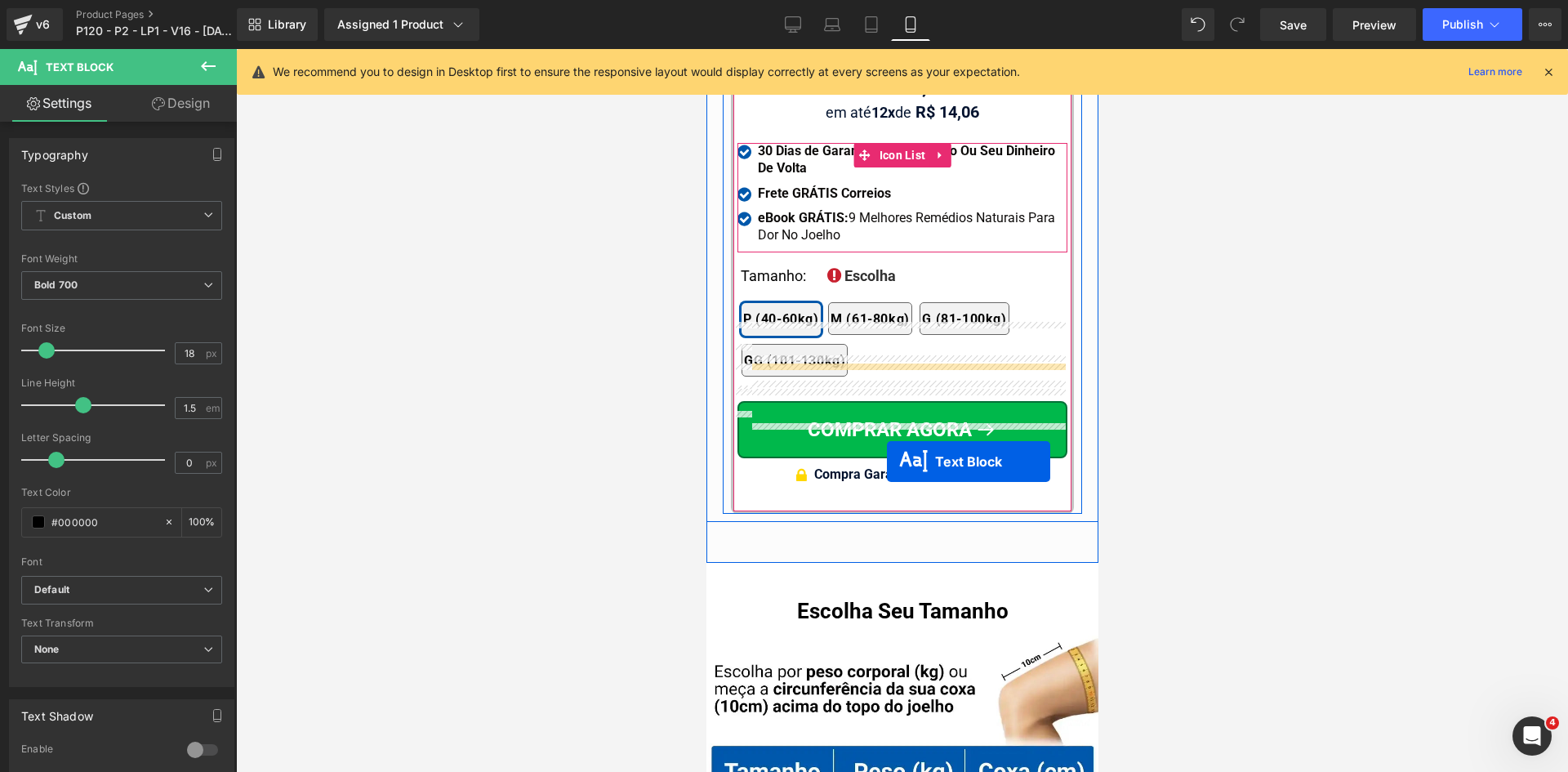
scroll to position [15976, 0]
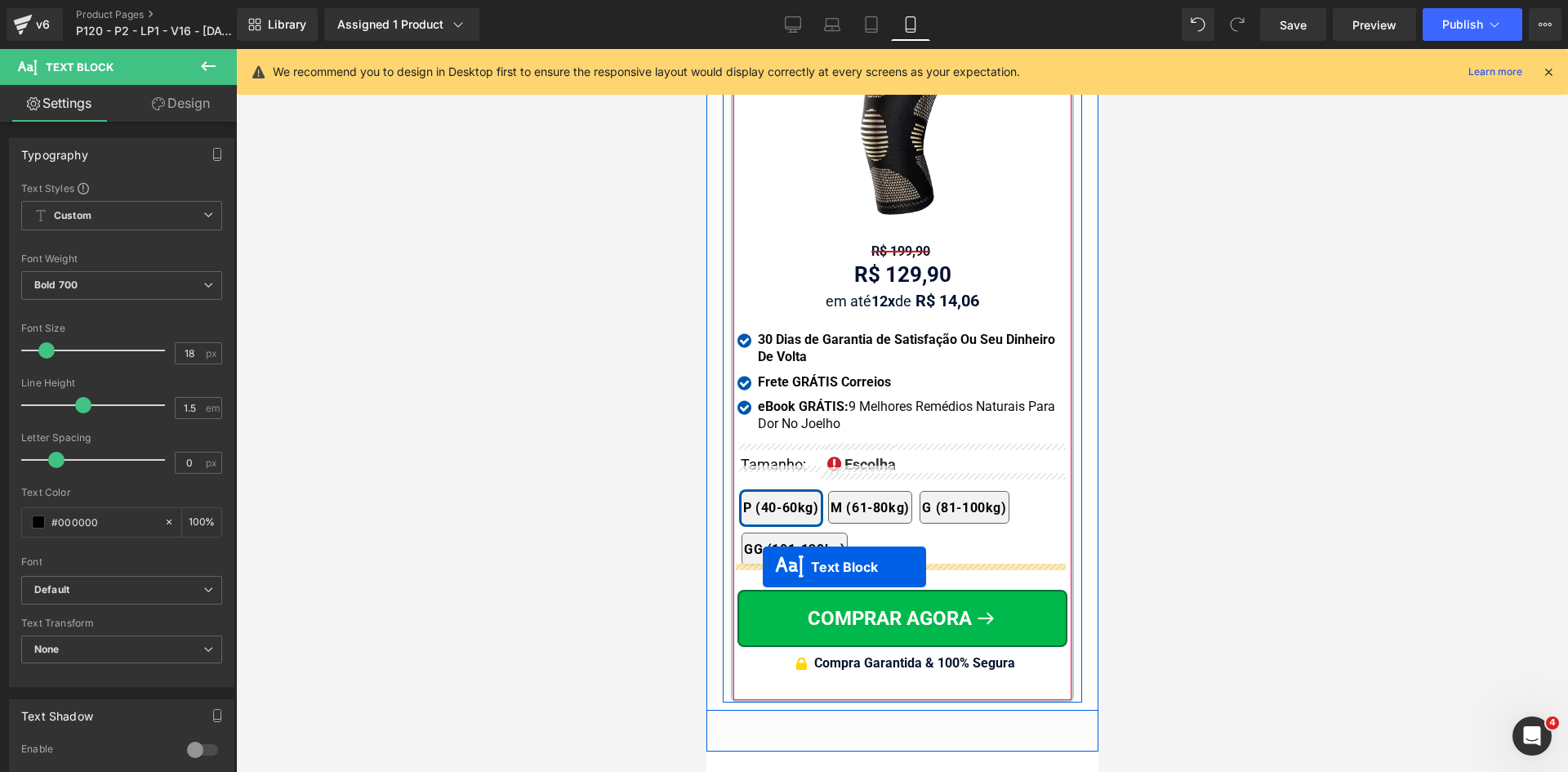
drag, startPoint x: 882, startPoint y: 479, endPoint x: 762, endPoint y: 567, distance: 148.8
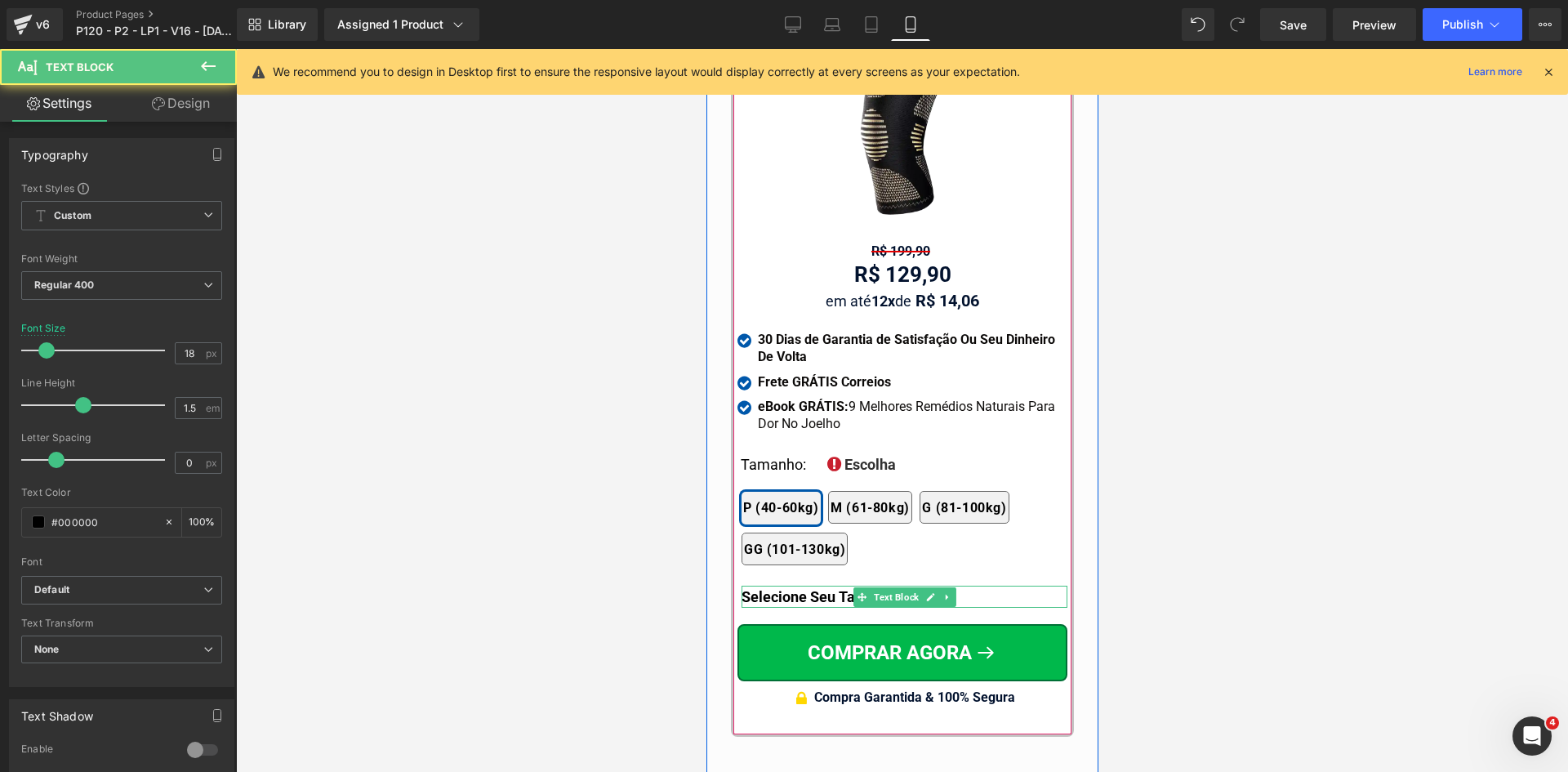
click at [767, 588] on b "Selecione Seu Tamanho:" at bounding box center [822, 596] width 164 height 17
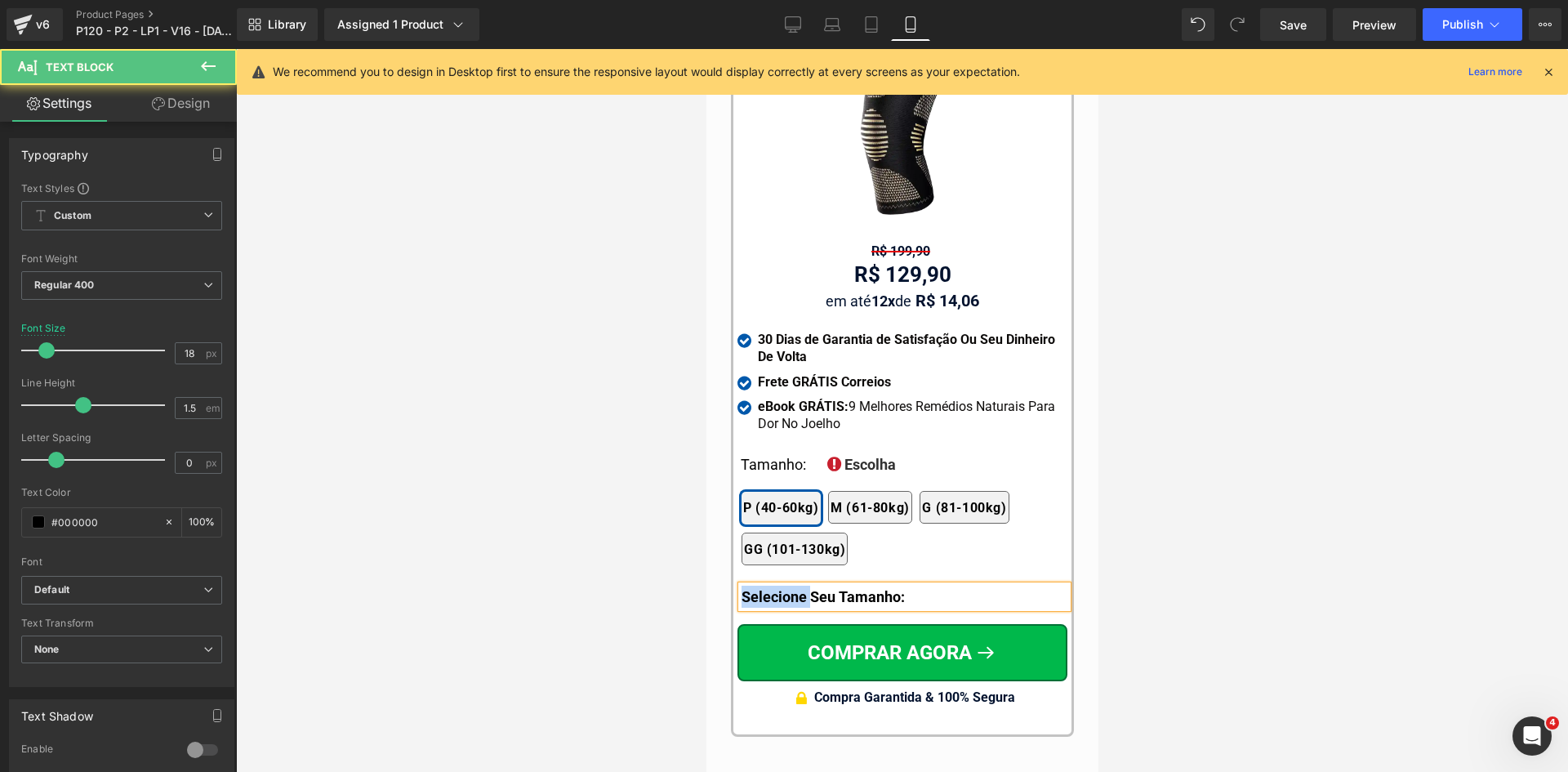
click at [767, 588] on b "Selecione Seu Tamanho:" at bounding box center [822, 596] width 164 height 17
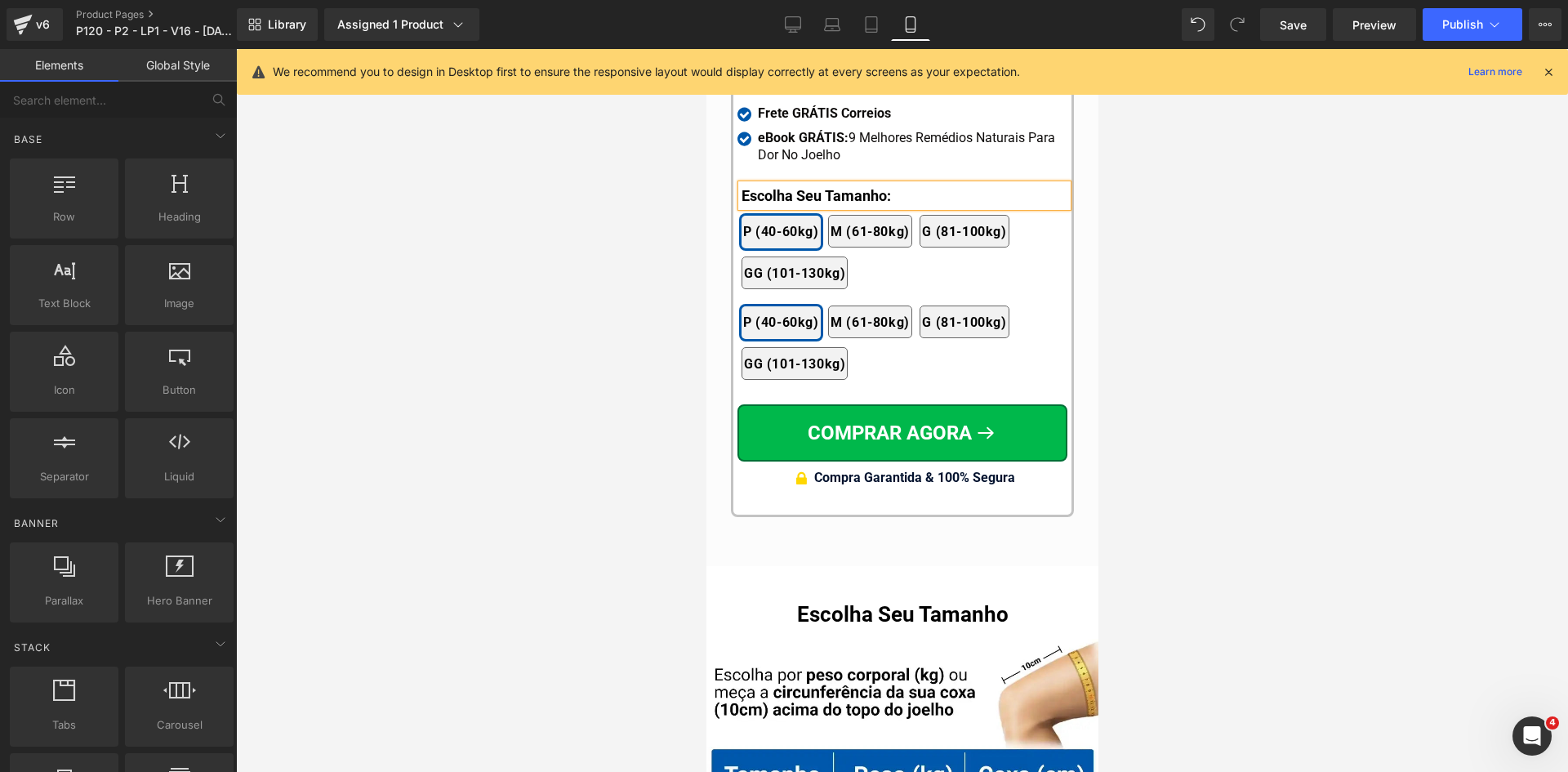
scroll to position [16238, 0]
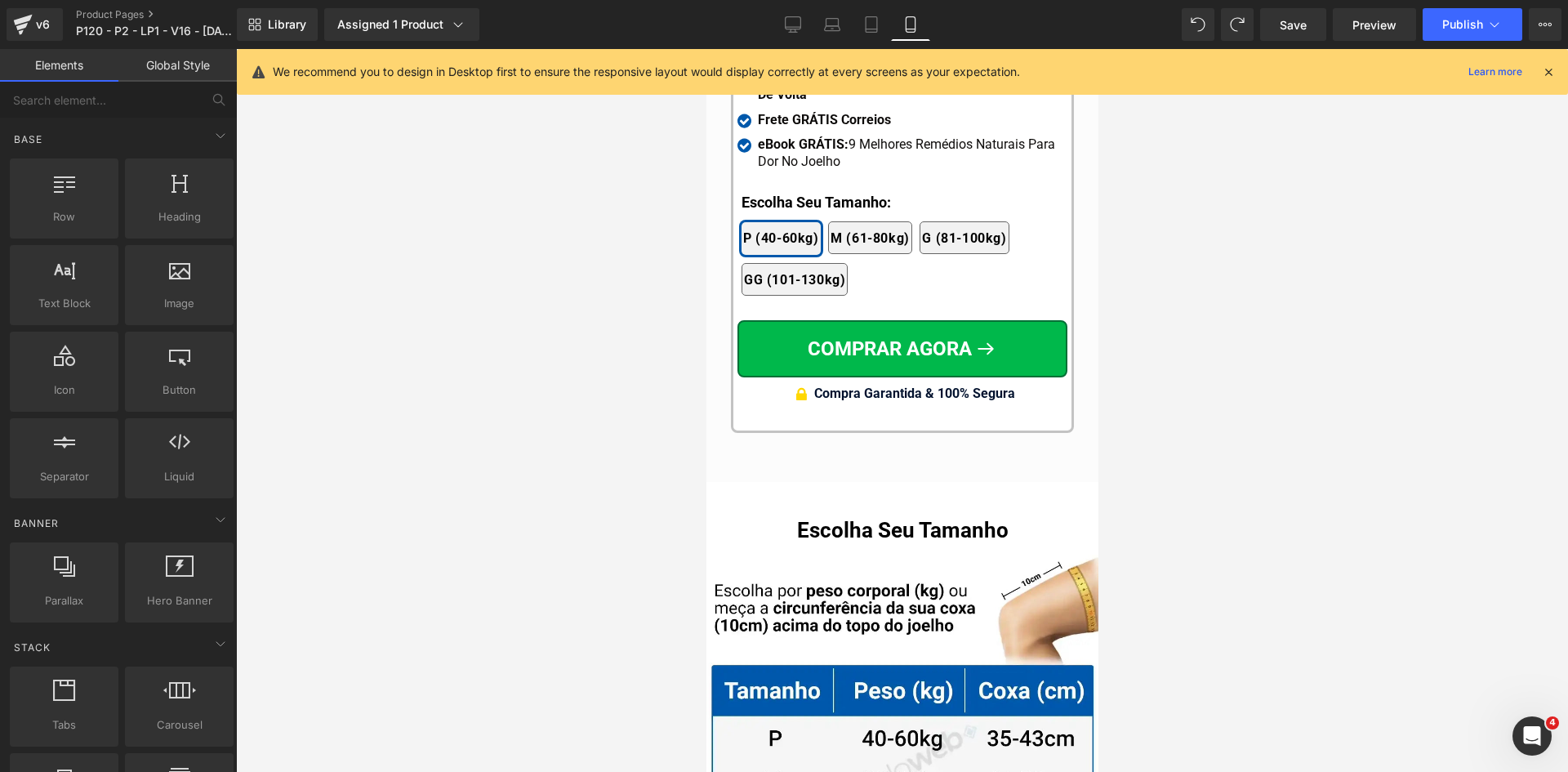
click at [1547, 72] on icon at bounding box center [1549, 71] width 15 height 15
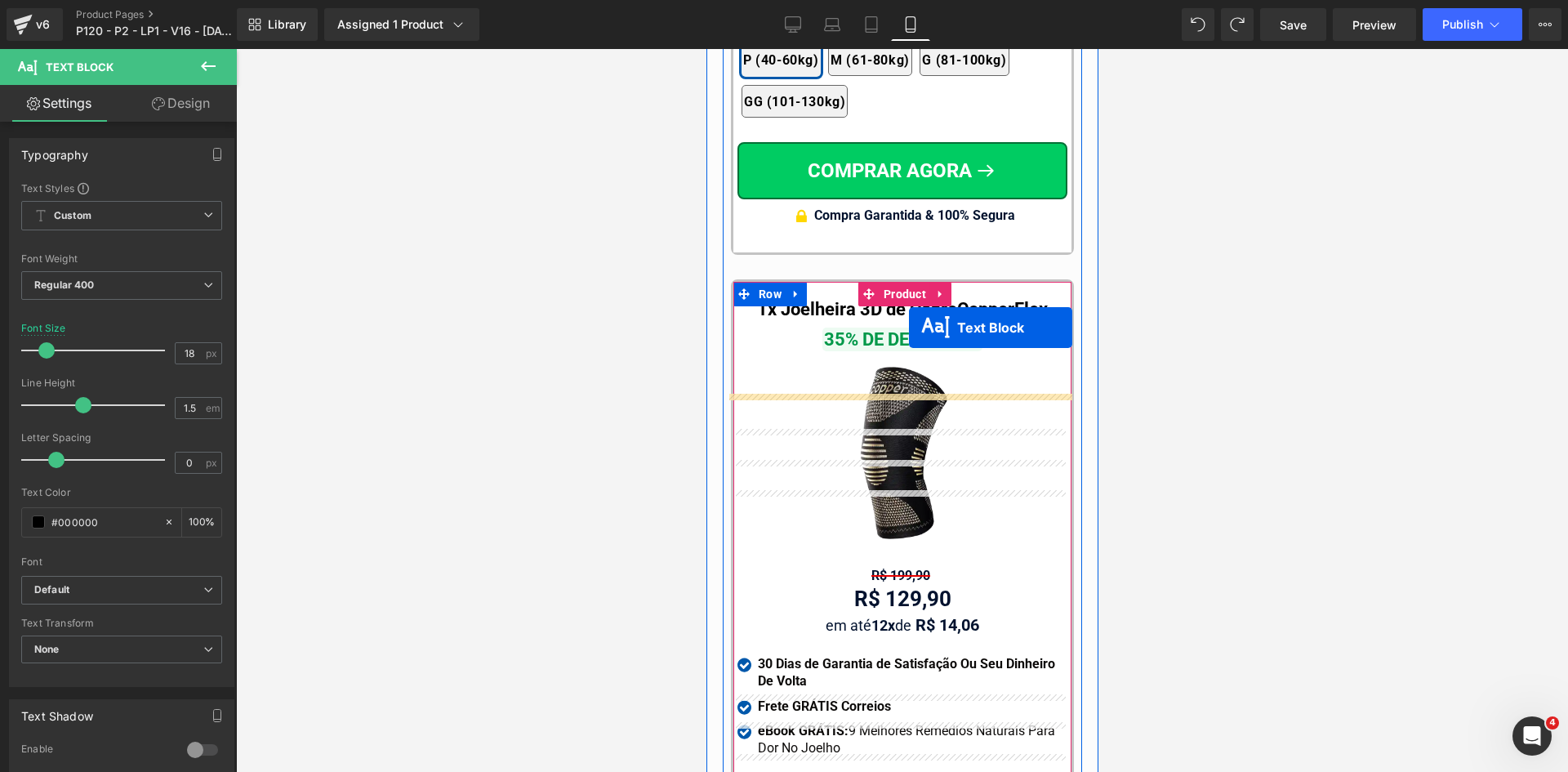
scroll to position [15503, 0]
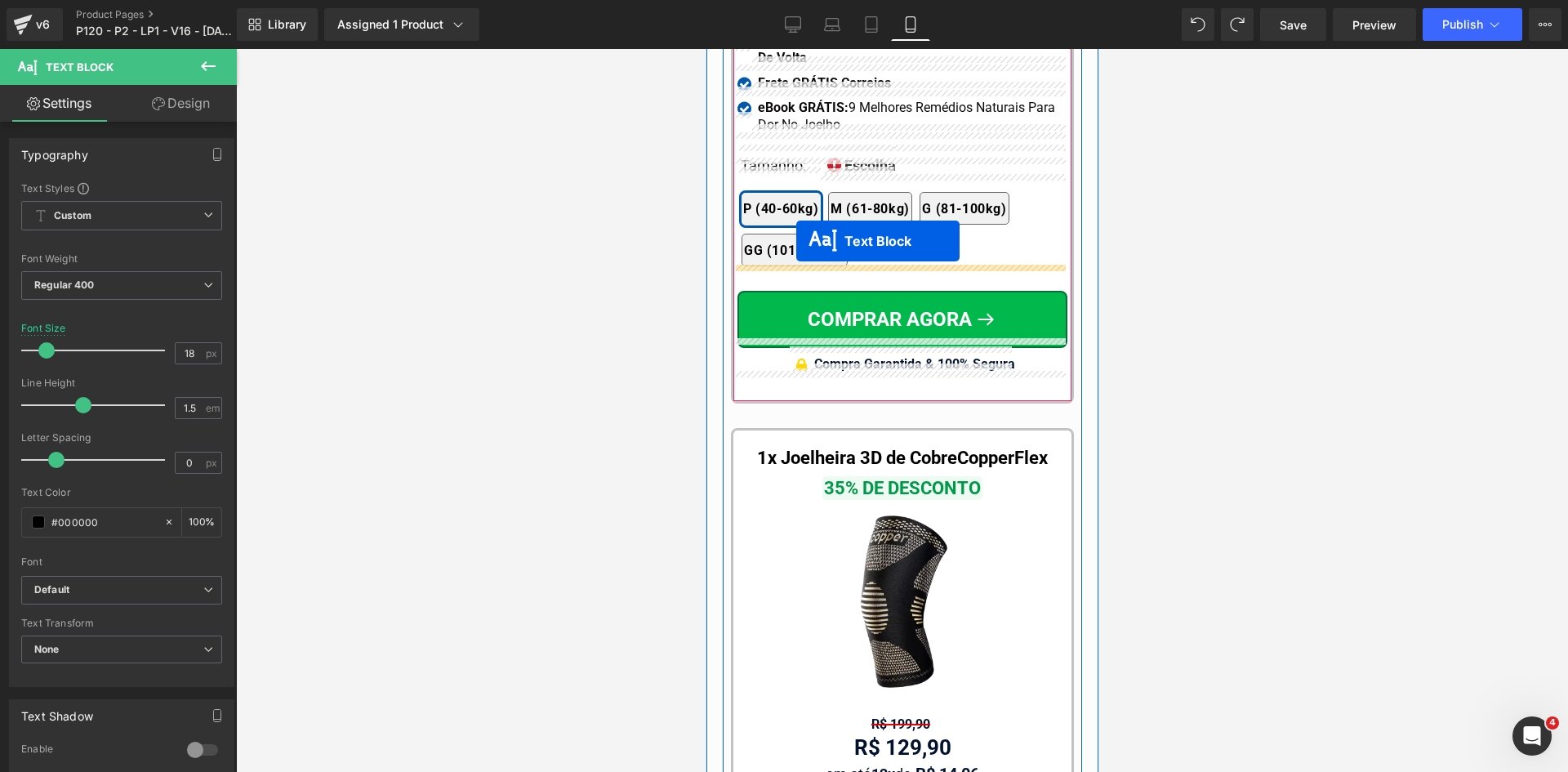
drag, startPoint x: 898, startPoint y: 352, endPoint x: 796, endPoint y: 241, distance: 150.7
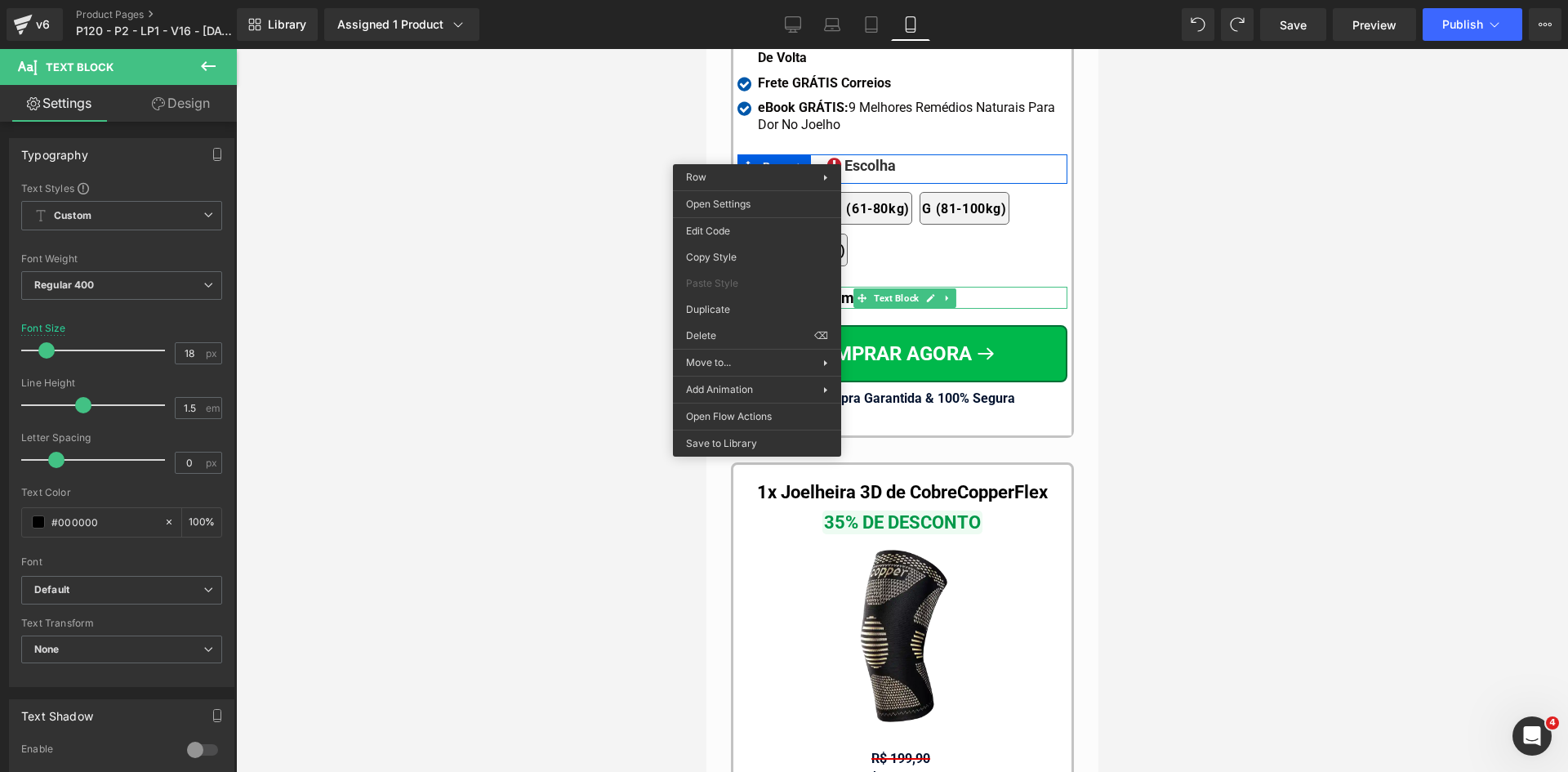
click at [706, 329] on div "Text Block You are previewing how the will restyle your page. You can not edit …" at bounding box center [784, 400] width 1568 height 799
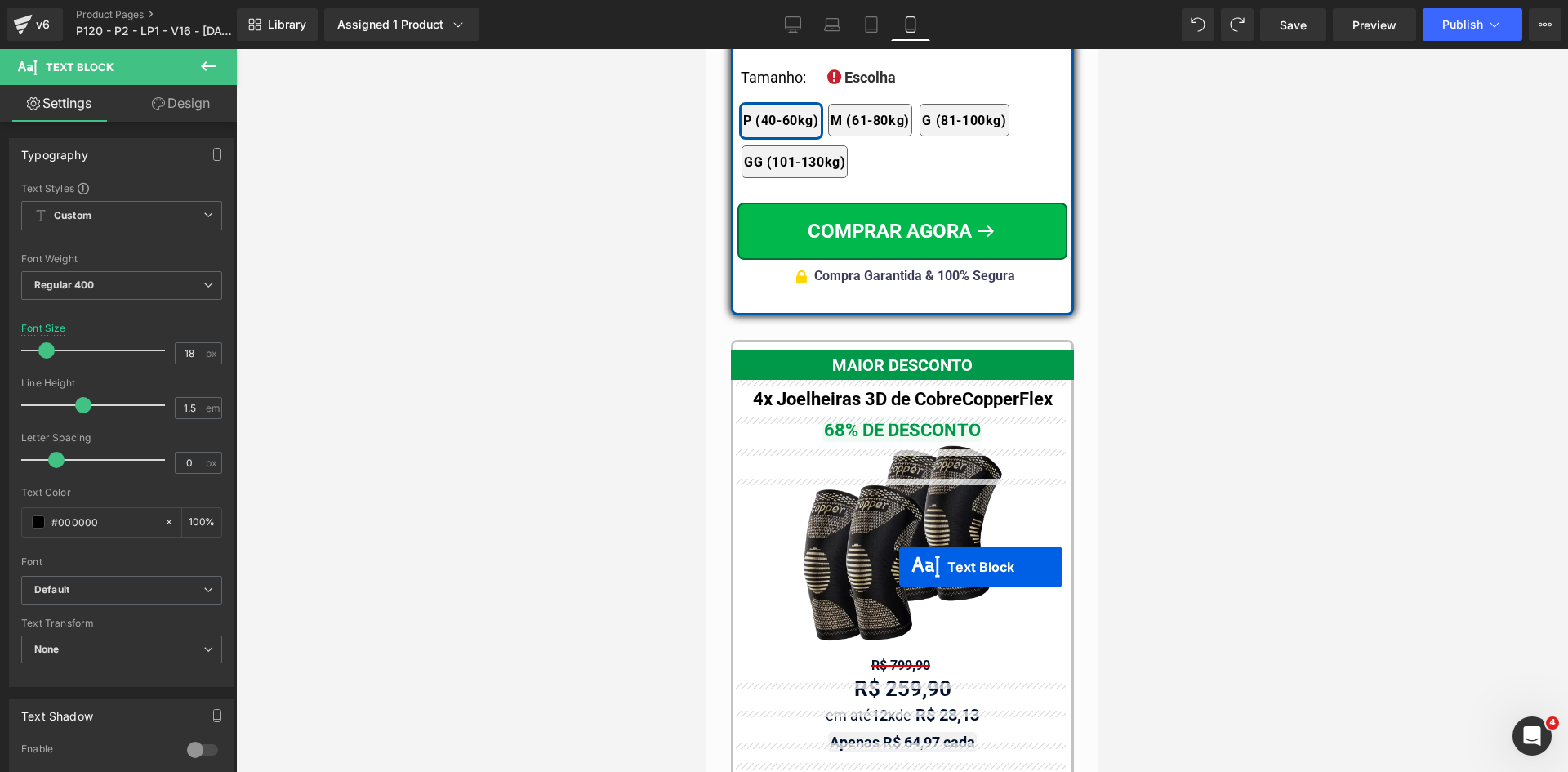
scroll to position [14716, 0]
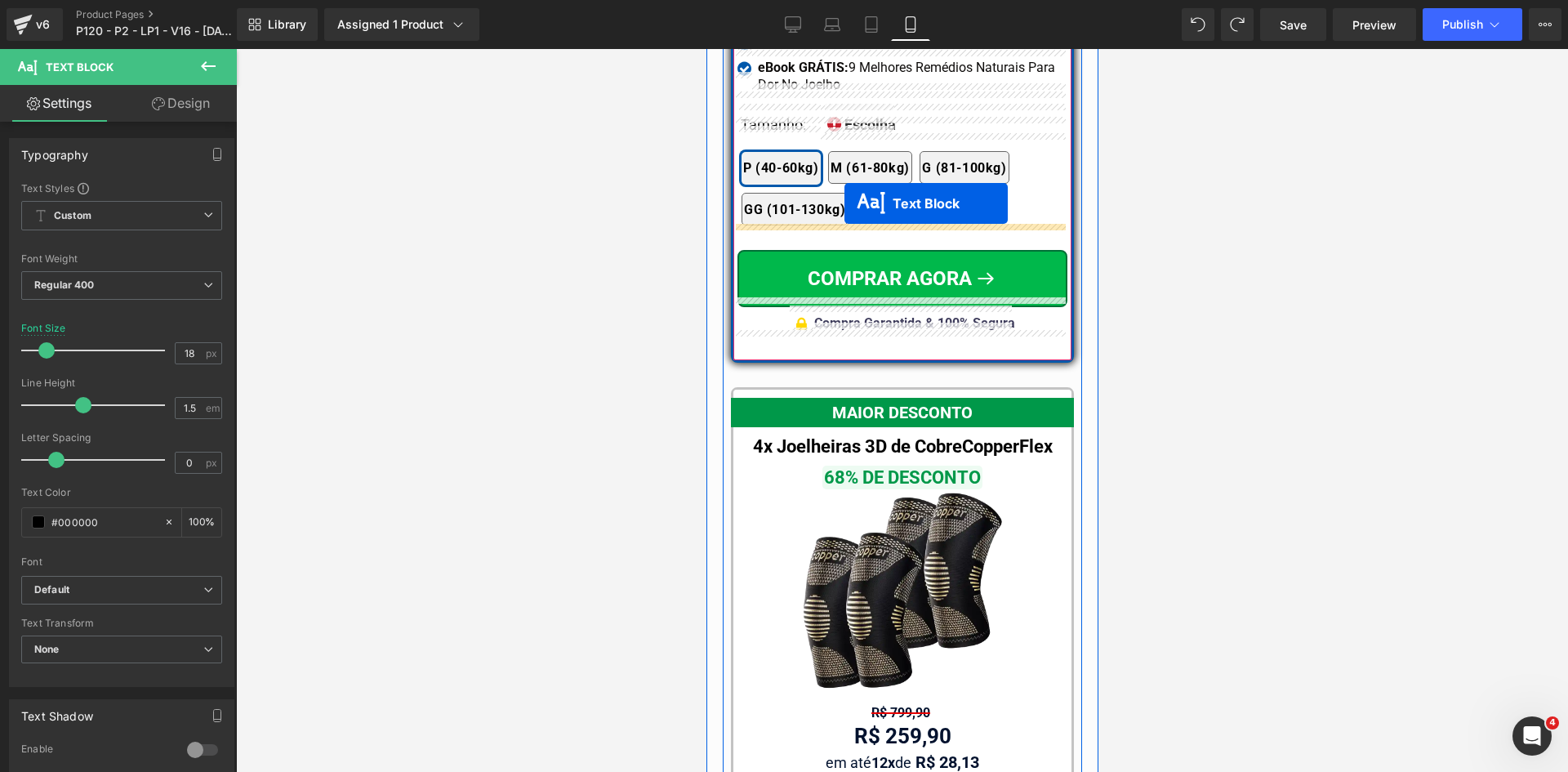
drag, startPoint x: 882, startPoint y: 371, endPoint x: 843, endPoint y: 203, distance: 172.5
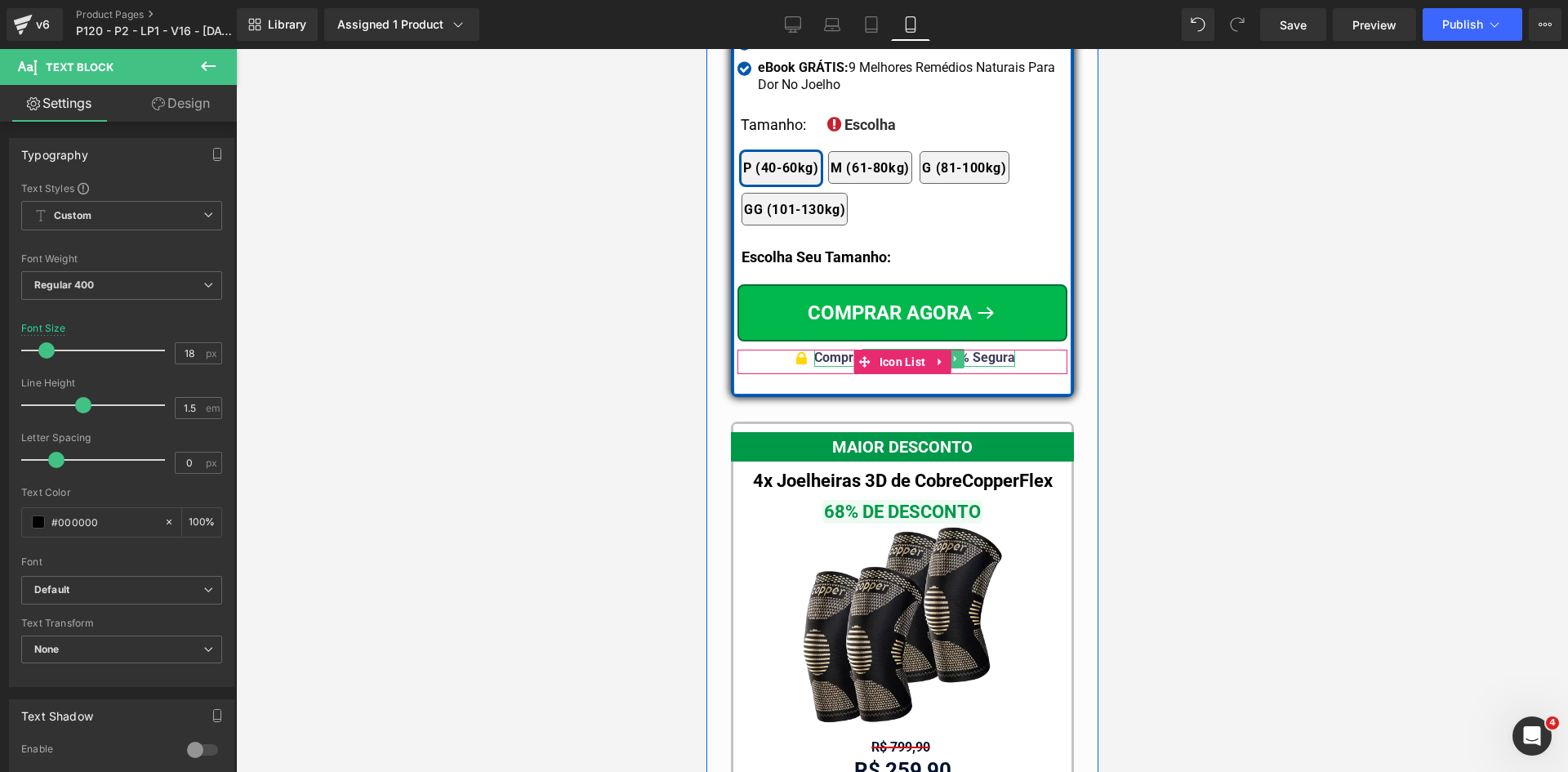
click at [995, 349] on b "Compra Garantida & 100% Segura" at bounding box center [914, 357] width 201 height 16
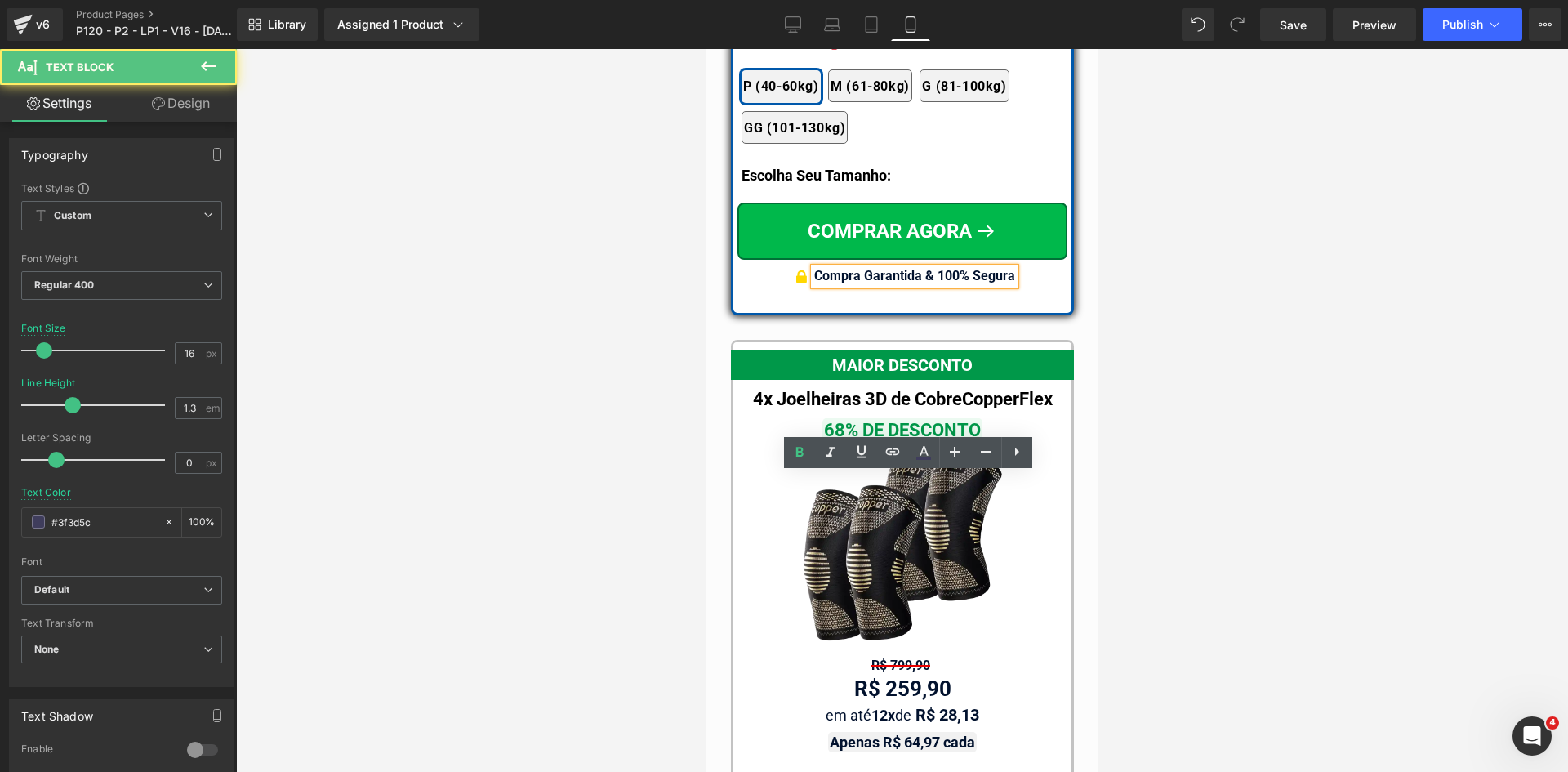
scroll to position [14390, 0]
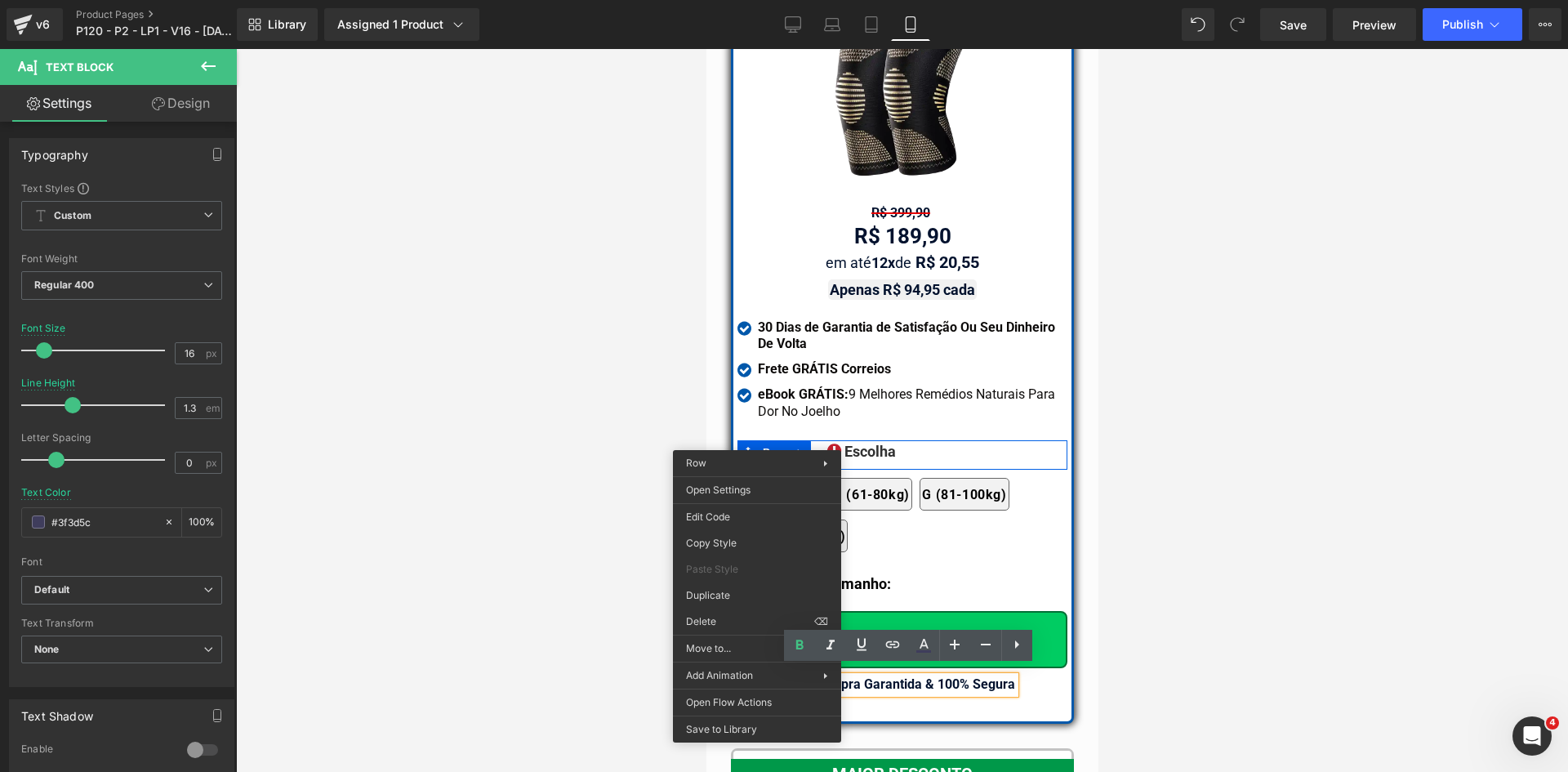
drag, startPoint x: 1437, startPoint y: 662, endPoint x: 754, endPoint y: 598, distance: 686.0
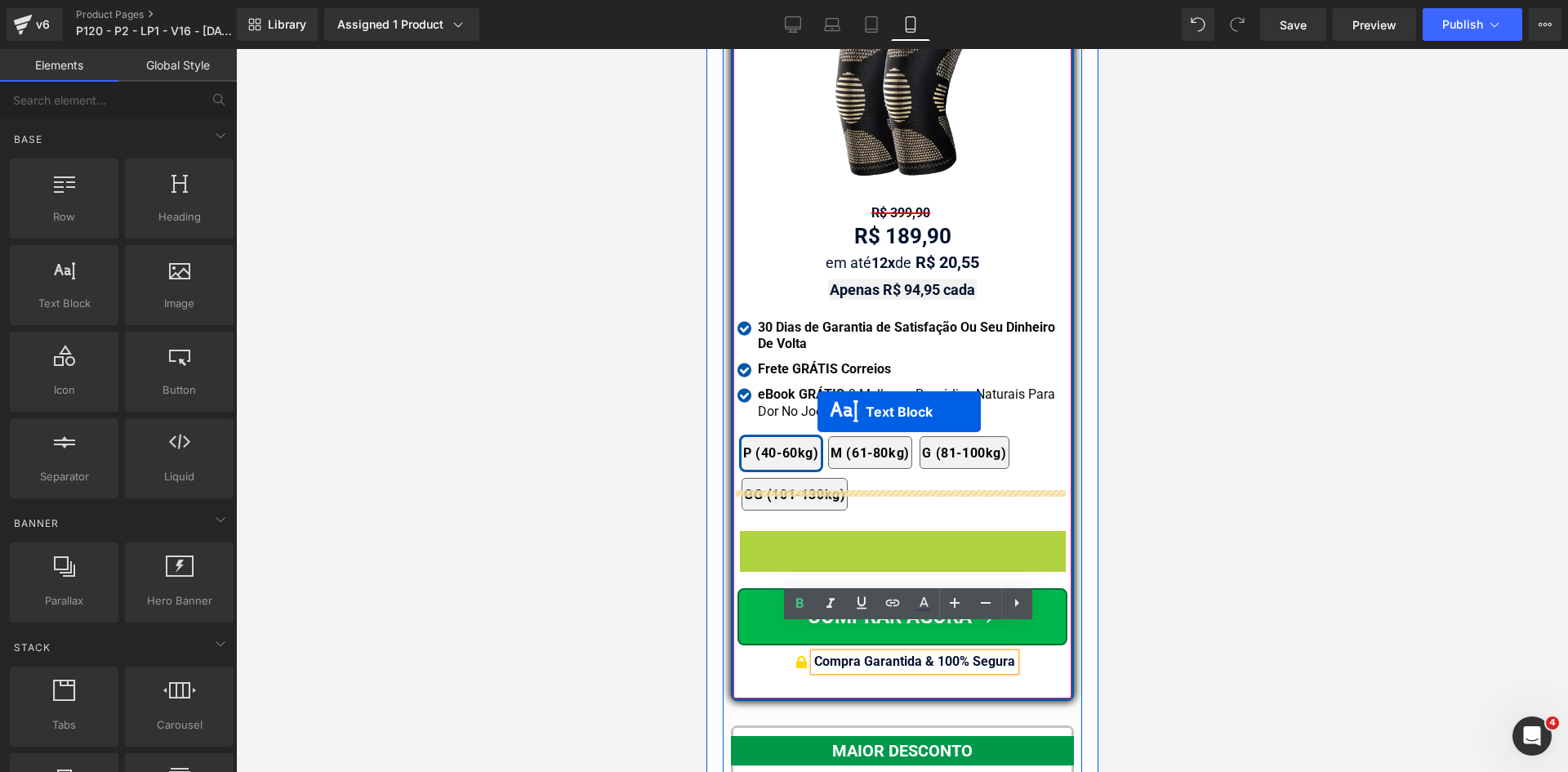
scroll to position [14408, 0]
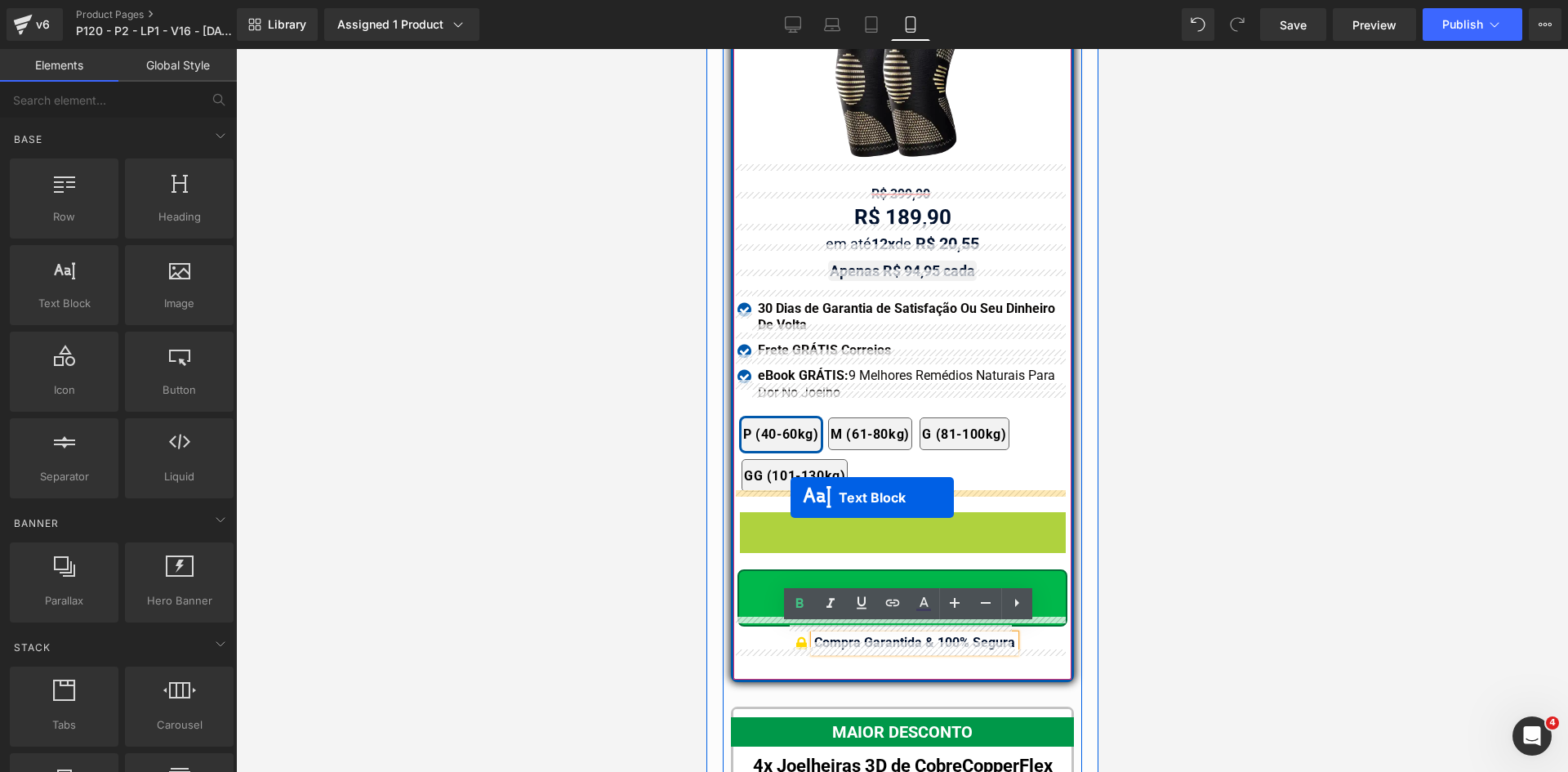
drag, startPoint x: 870, startPoint y: 468, endPoint x: 790, endPoint y: 497, distance: 85.1
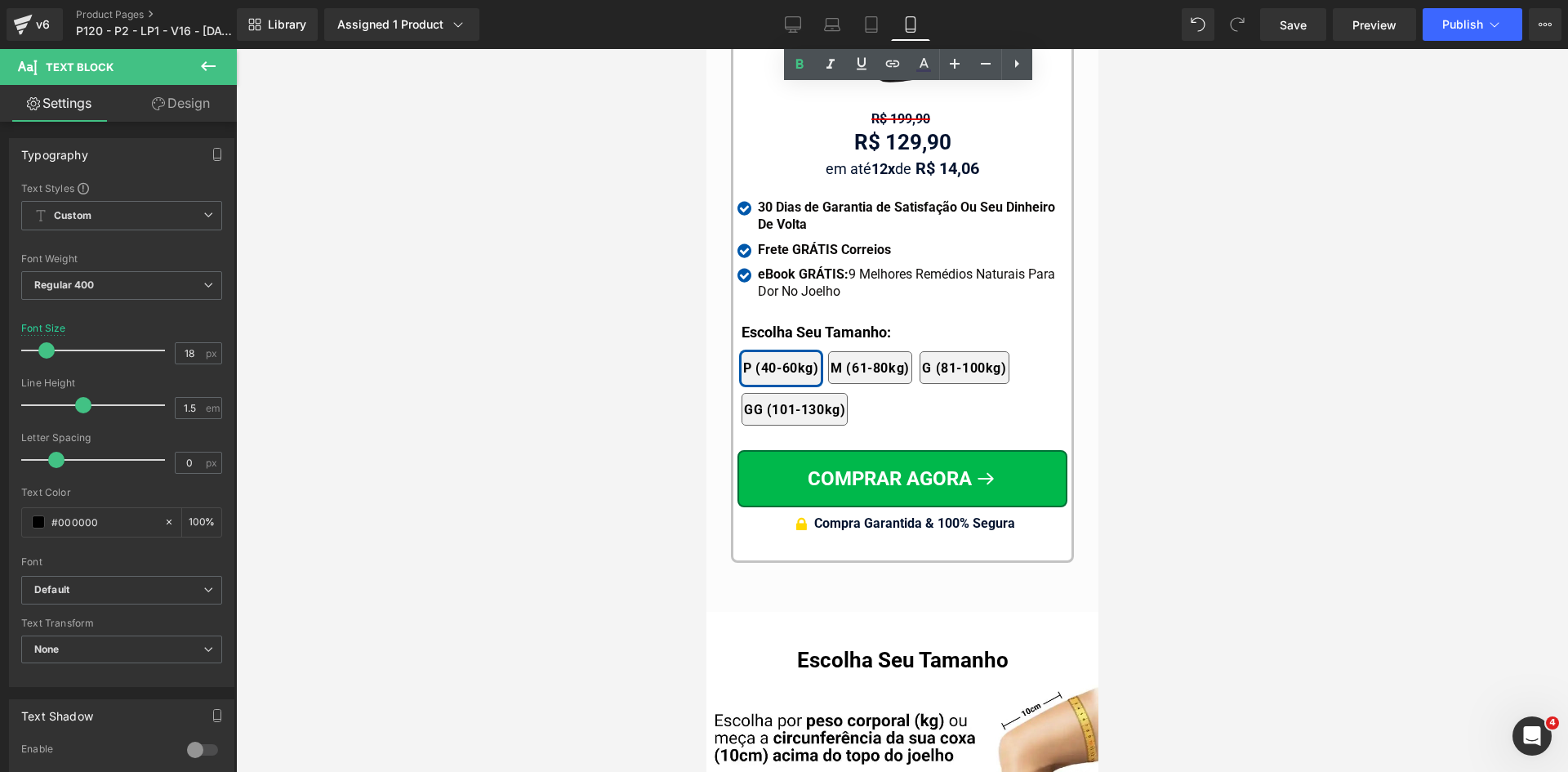
scroll to position [16177, 0]
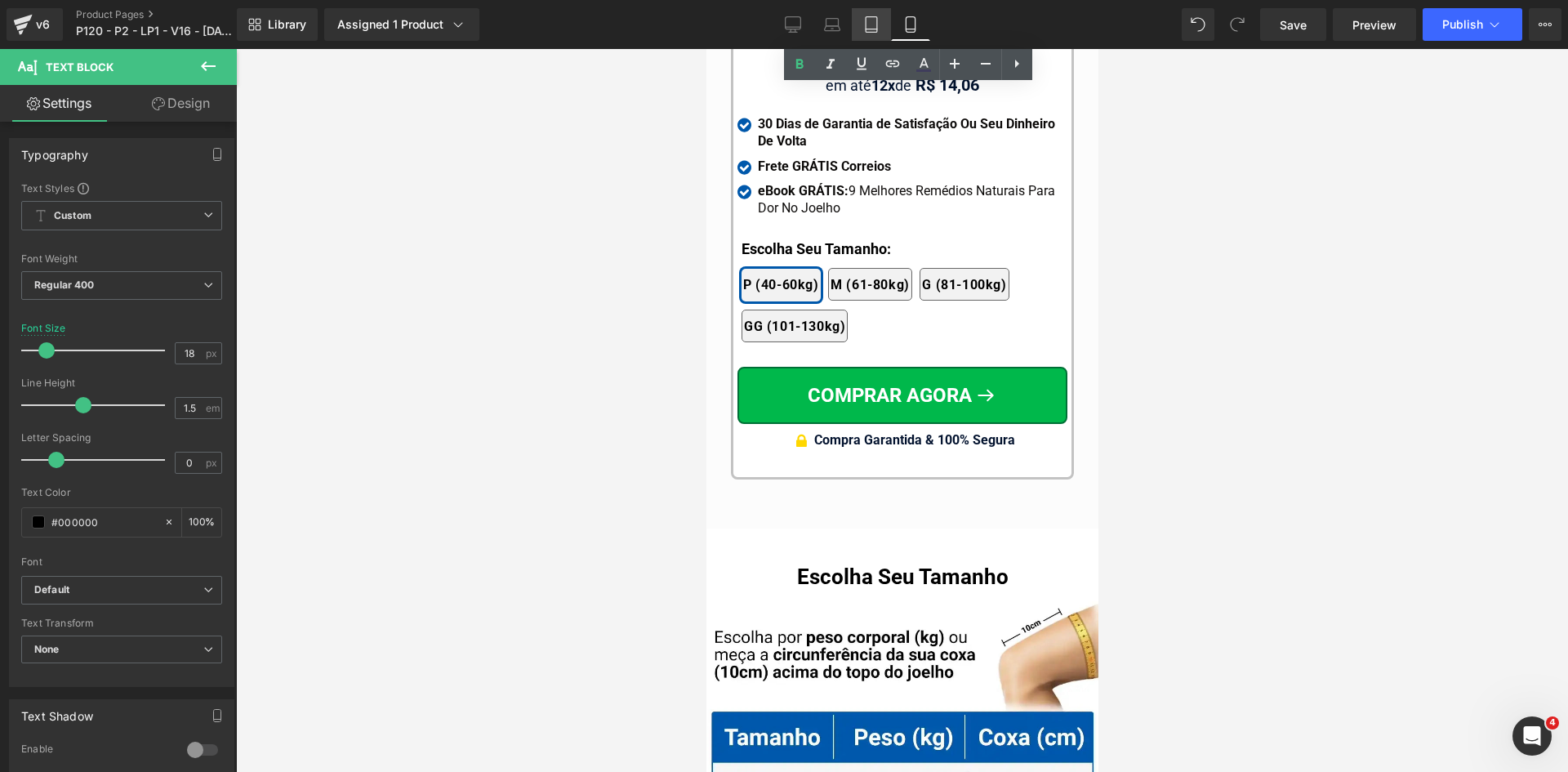
click at [874, 26] on icon at bounding box center [872, 25] width 17 height 17
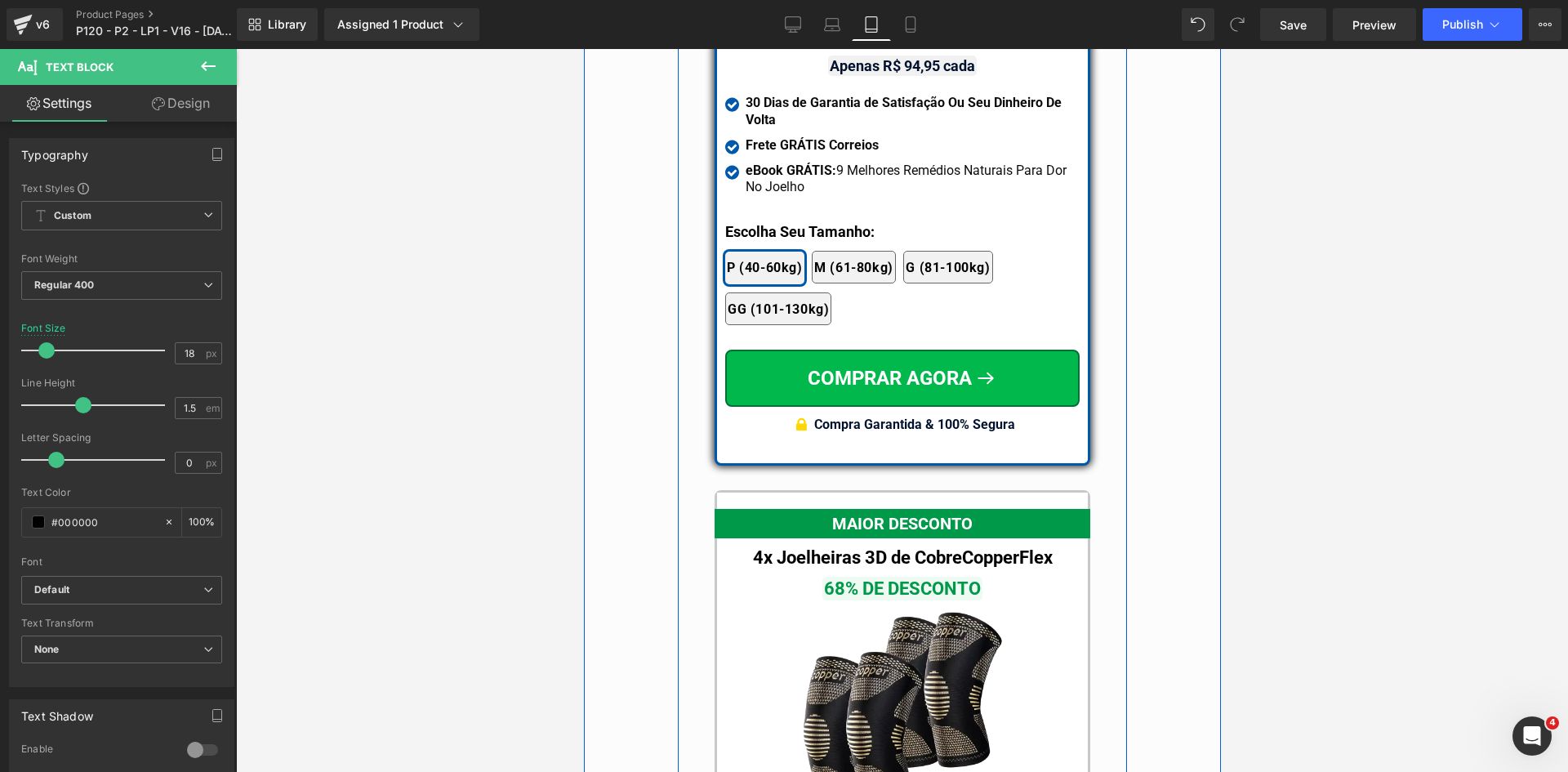
scroll to position [14124, 0]
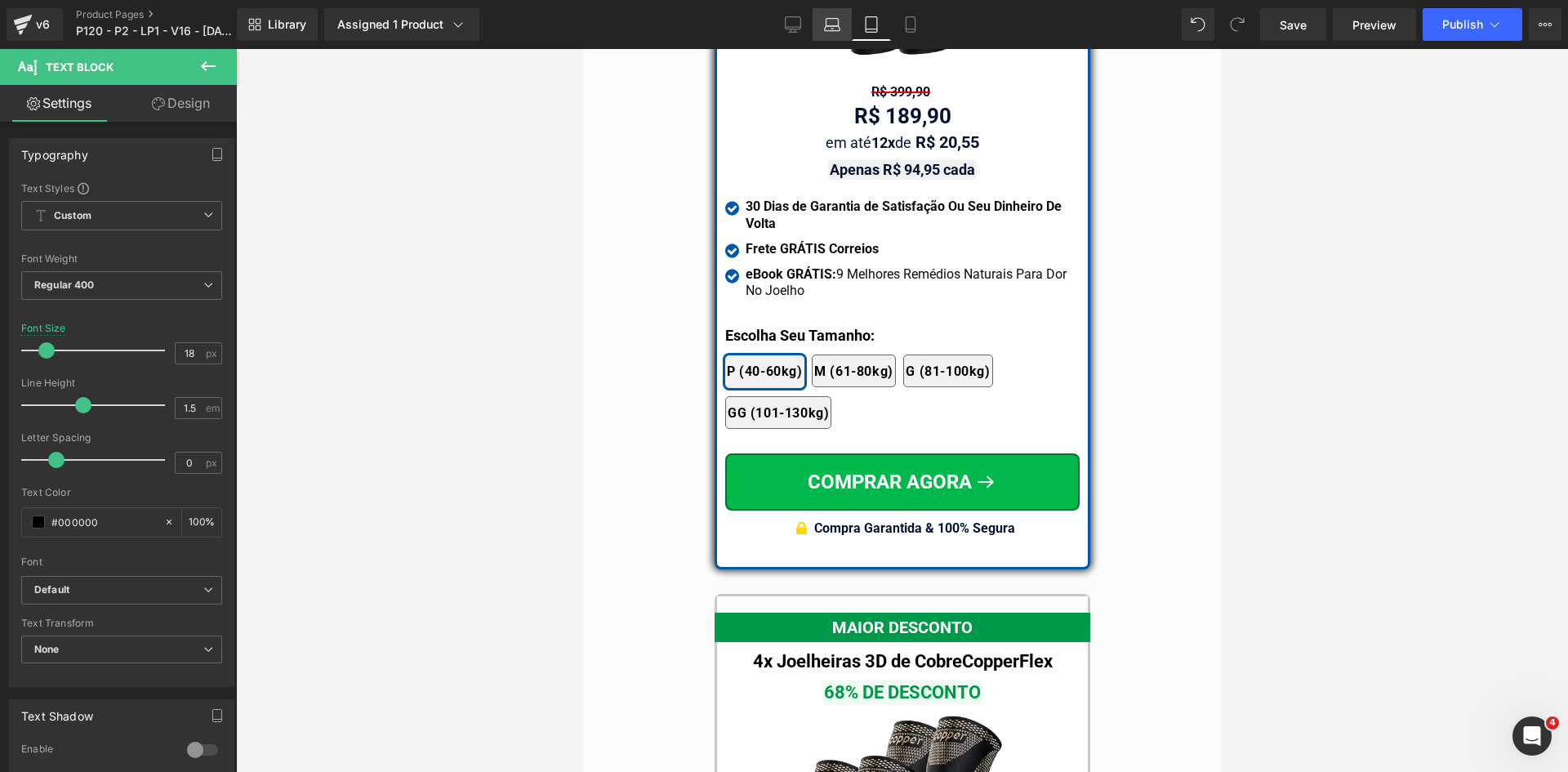
click at [831, 29] on icon at bounding box center [832, 25] width 17 height 17
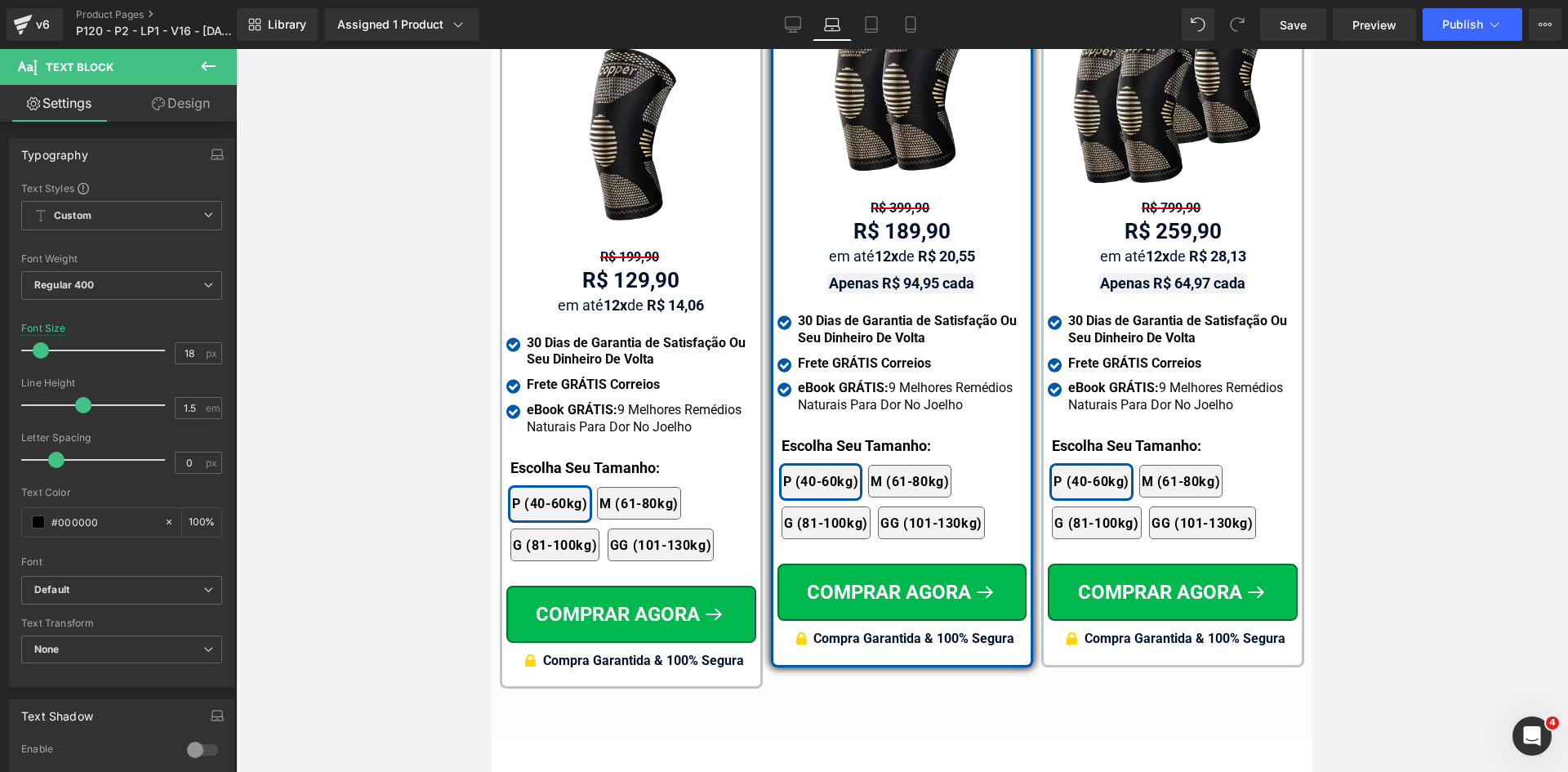
scroll to position [10328, 0]
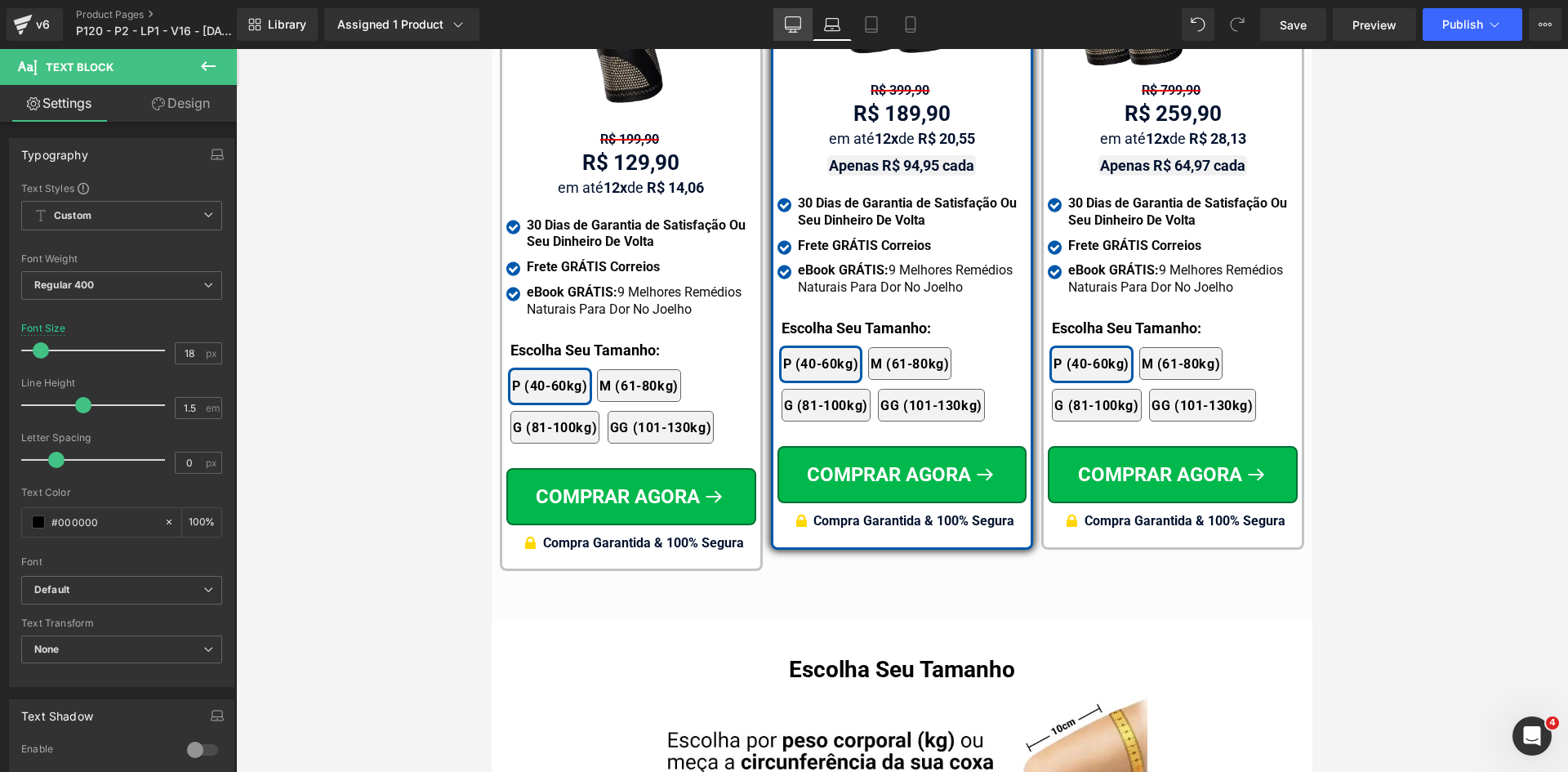
drag, startPoint x: 792, startPoint y: 30, endPoint x: 782, endPoint y: 453, distance: 423.1
click at [792, 30] on icon at bounding box center [793, 25] width 17 height 17
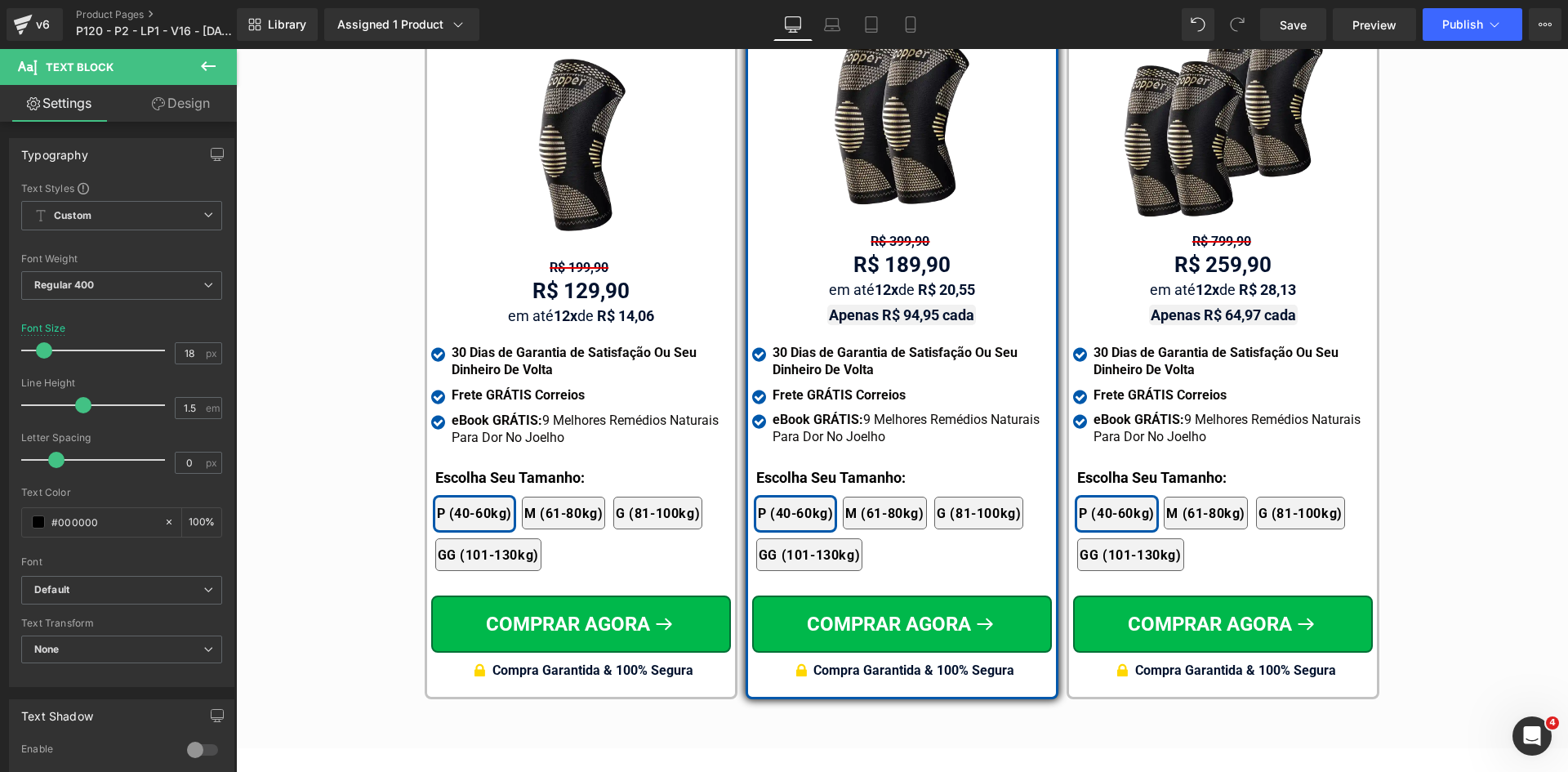
scroll to position [9591, 0]
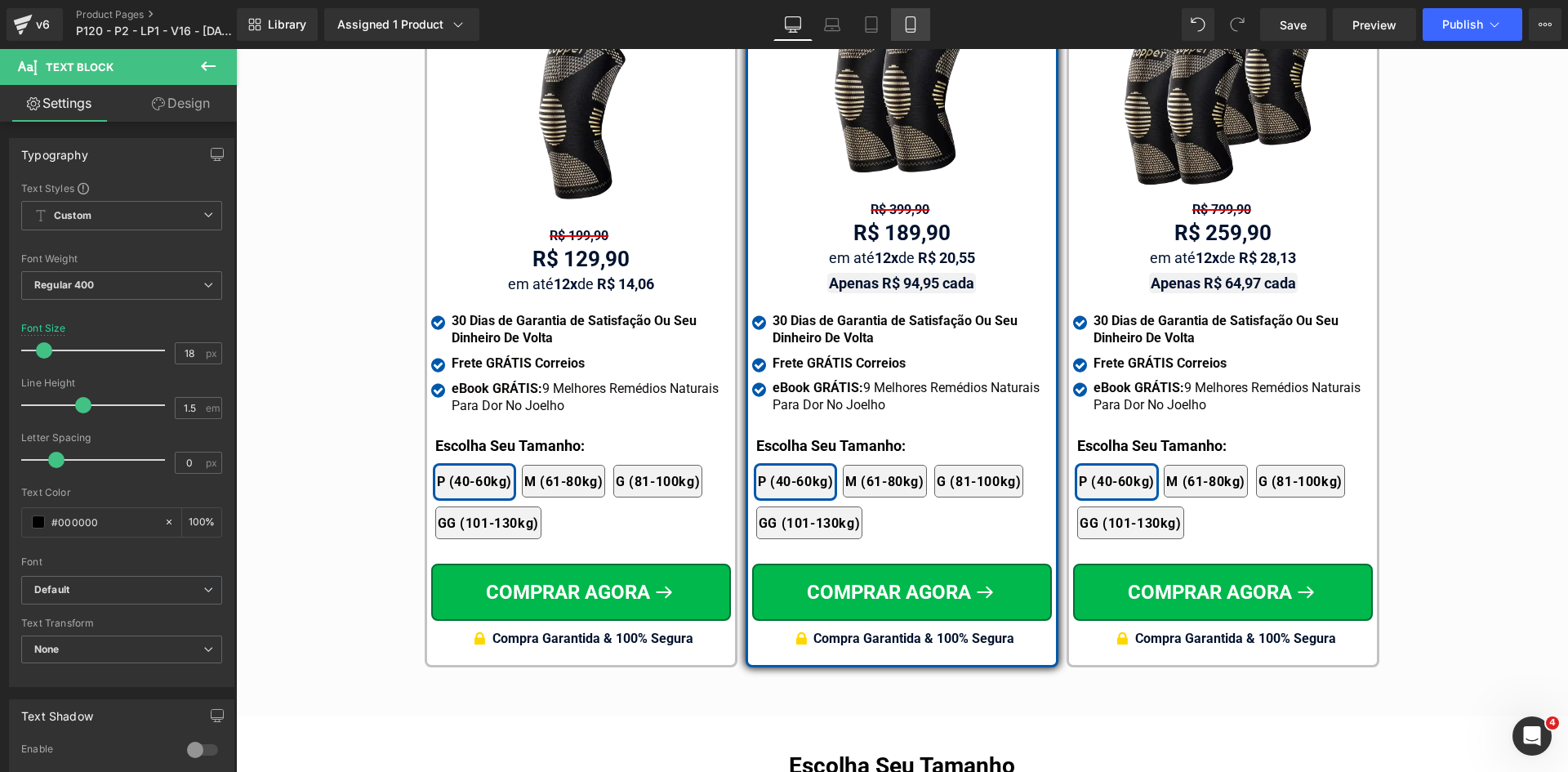
click at [910, 19] on icon at bounding box center [910, 25] width 17 height 17
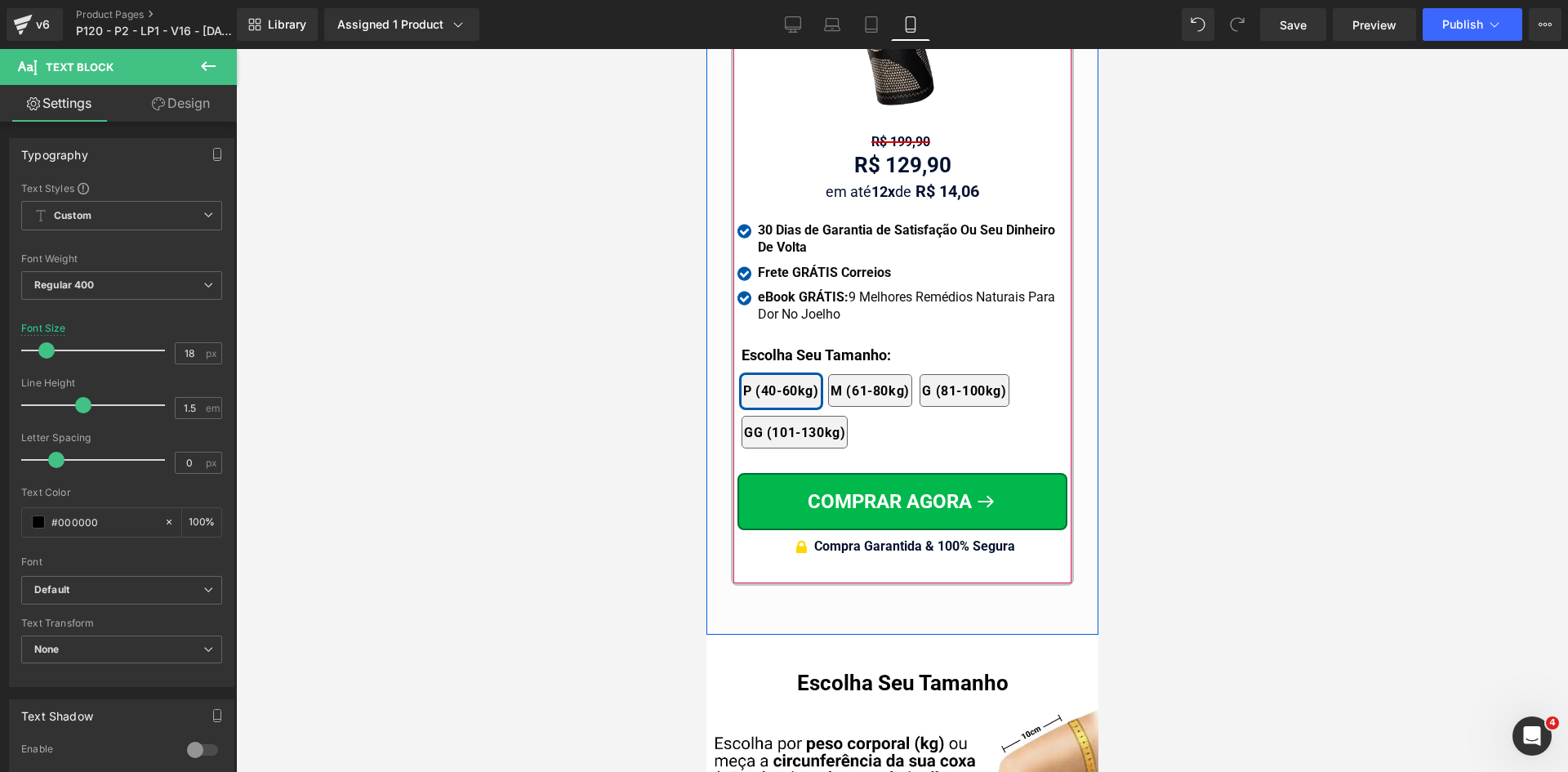
scroll to position [16080, 0]
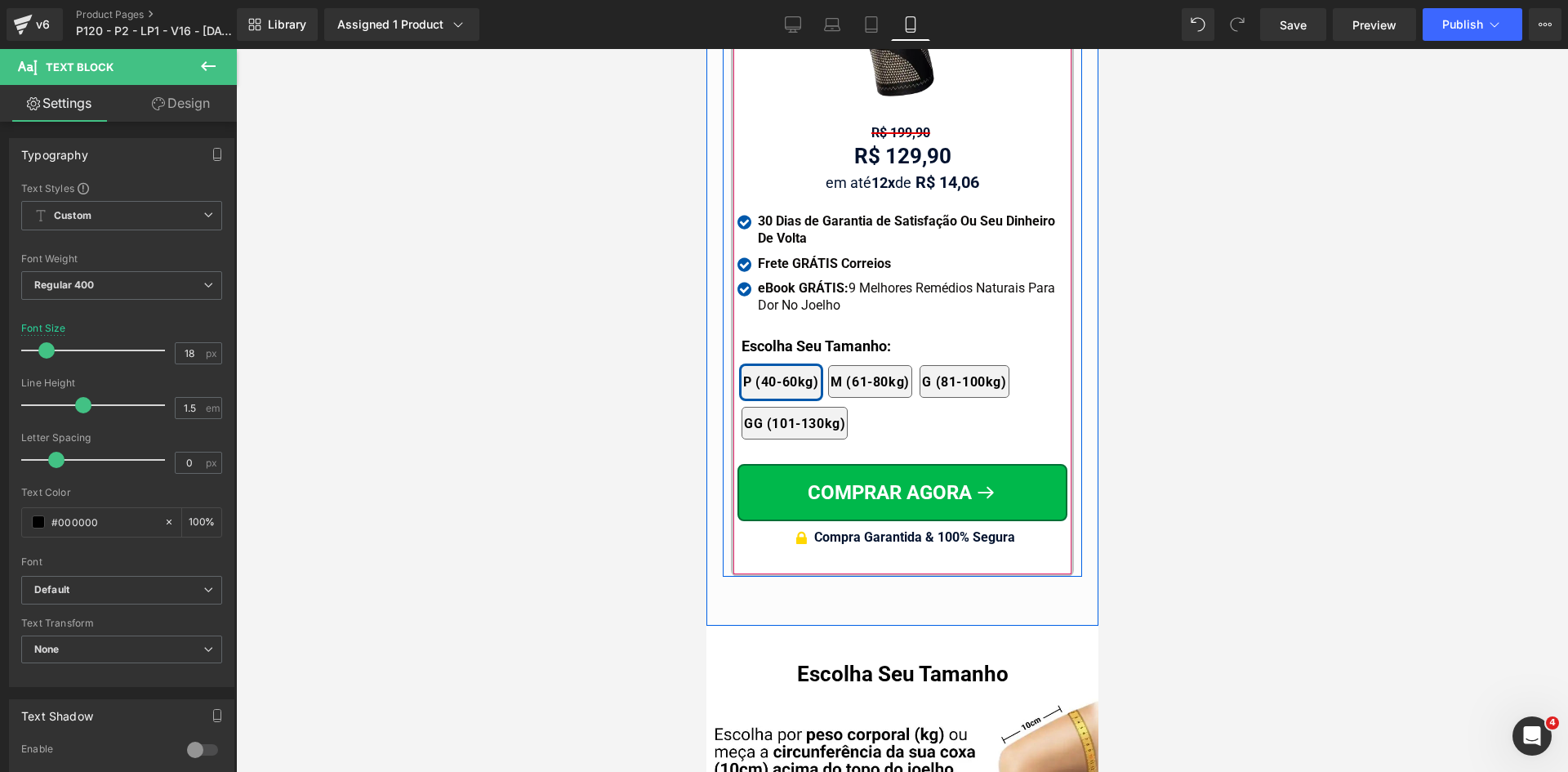
click at [706, 49] on div at bounding box center [706, 49] width 0 height 0
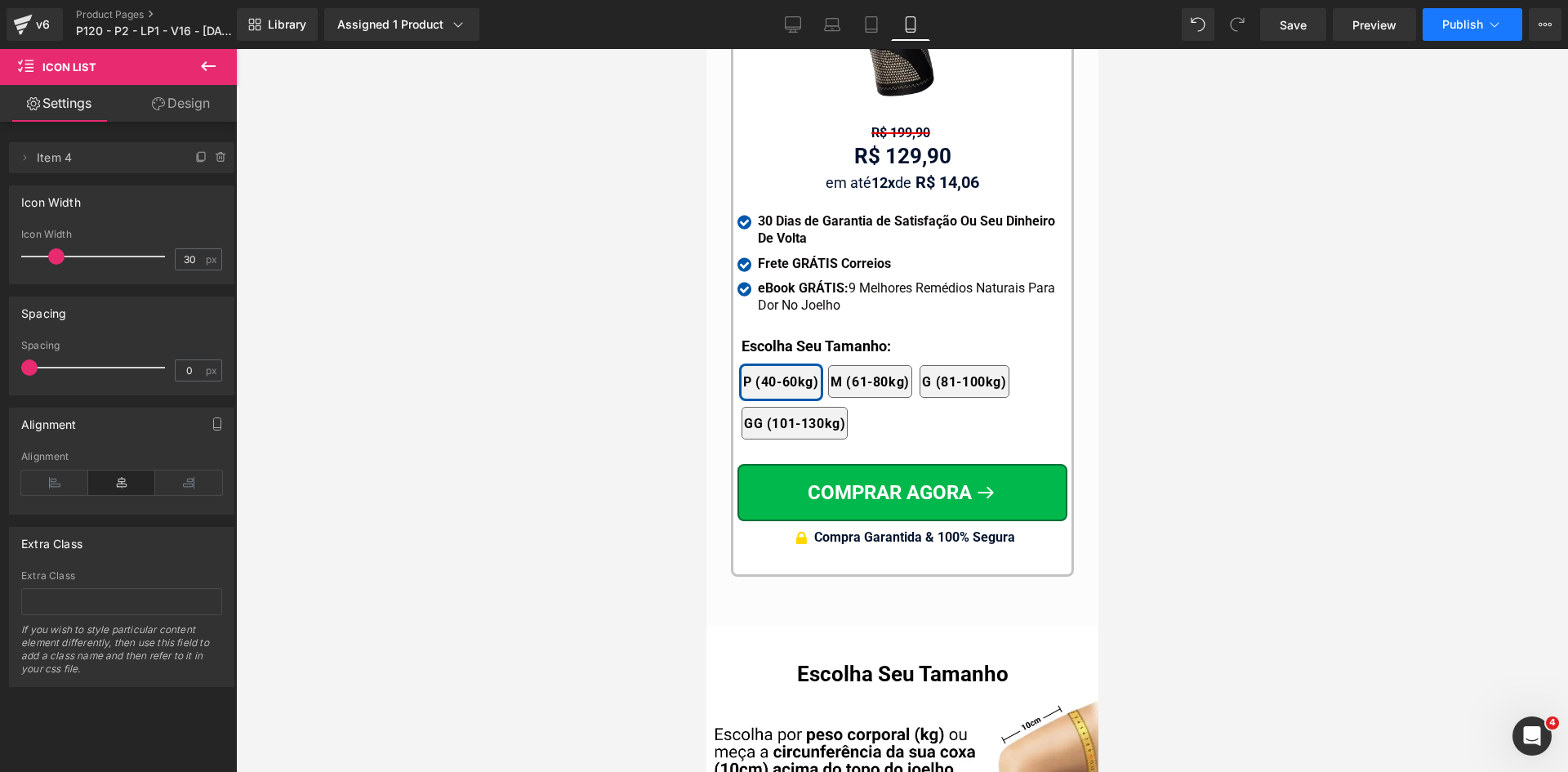
click at [1491, 24] on icon at bounding box center [1495, 25] width 17 height 17
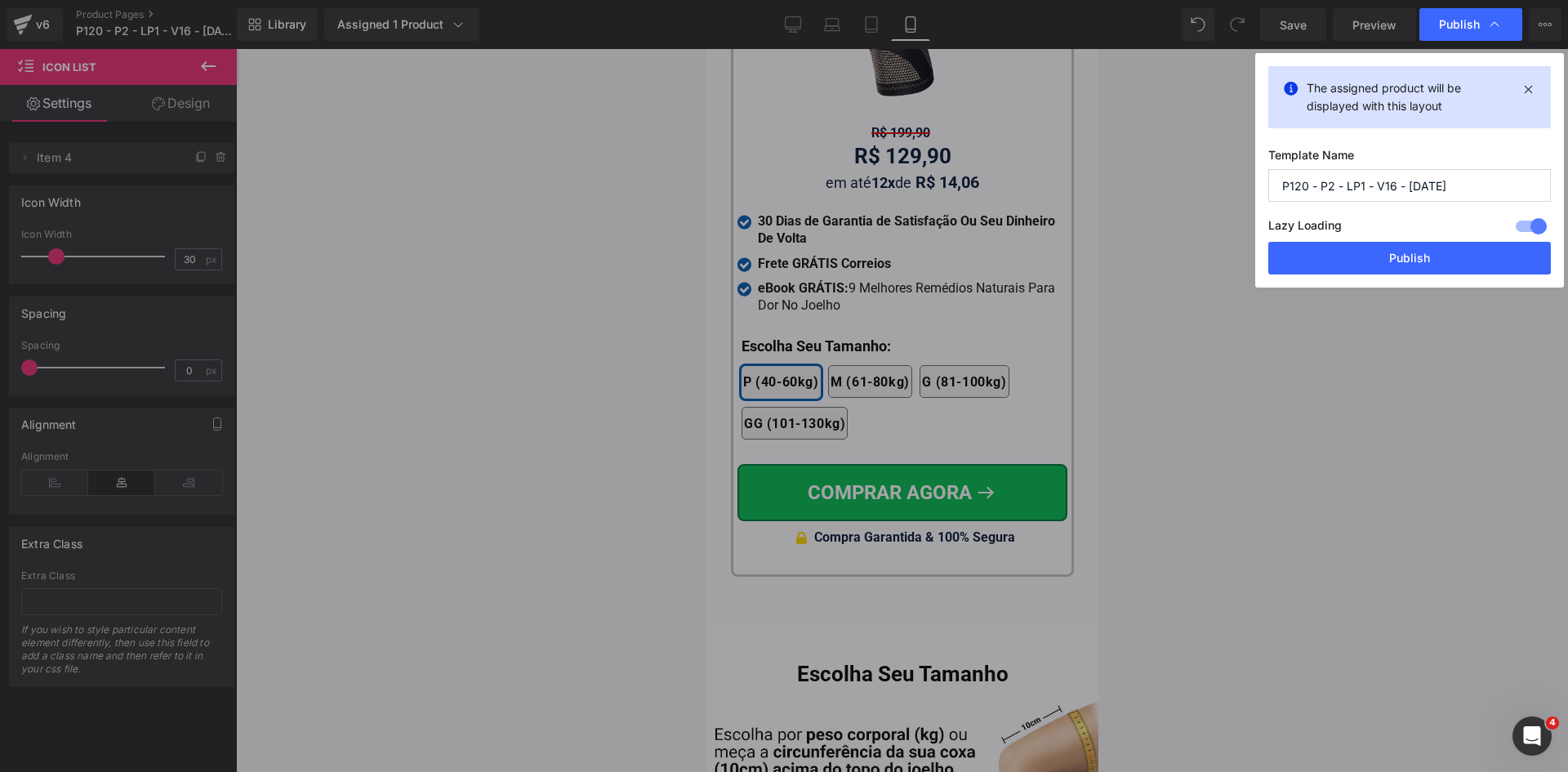
click at [1361, 283] on div "The assigned product will be displayed with this layout Template Name P120 - P2…" at bounding box center [1410, 170] width 309 height 234
drag, startPoint x: 1362, startPoint y: 268, endPoint x: 328, endPoint y: 722, distance: 1129.3
click at [1362, 268] on button "Publish" at bounding box center [1410, 258] width 283 height 33
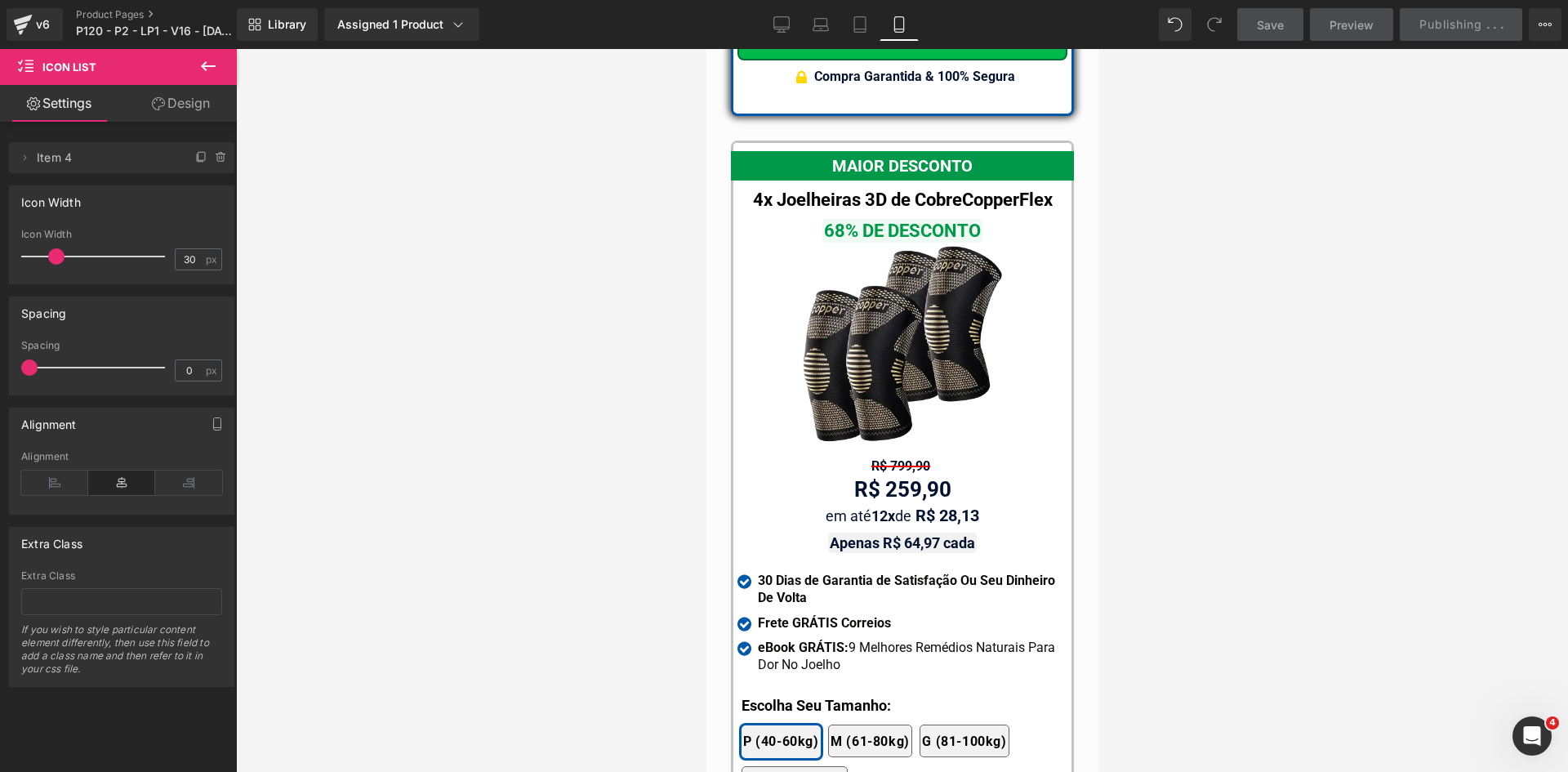
scroll to position [14936, 0]
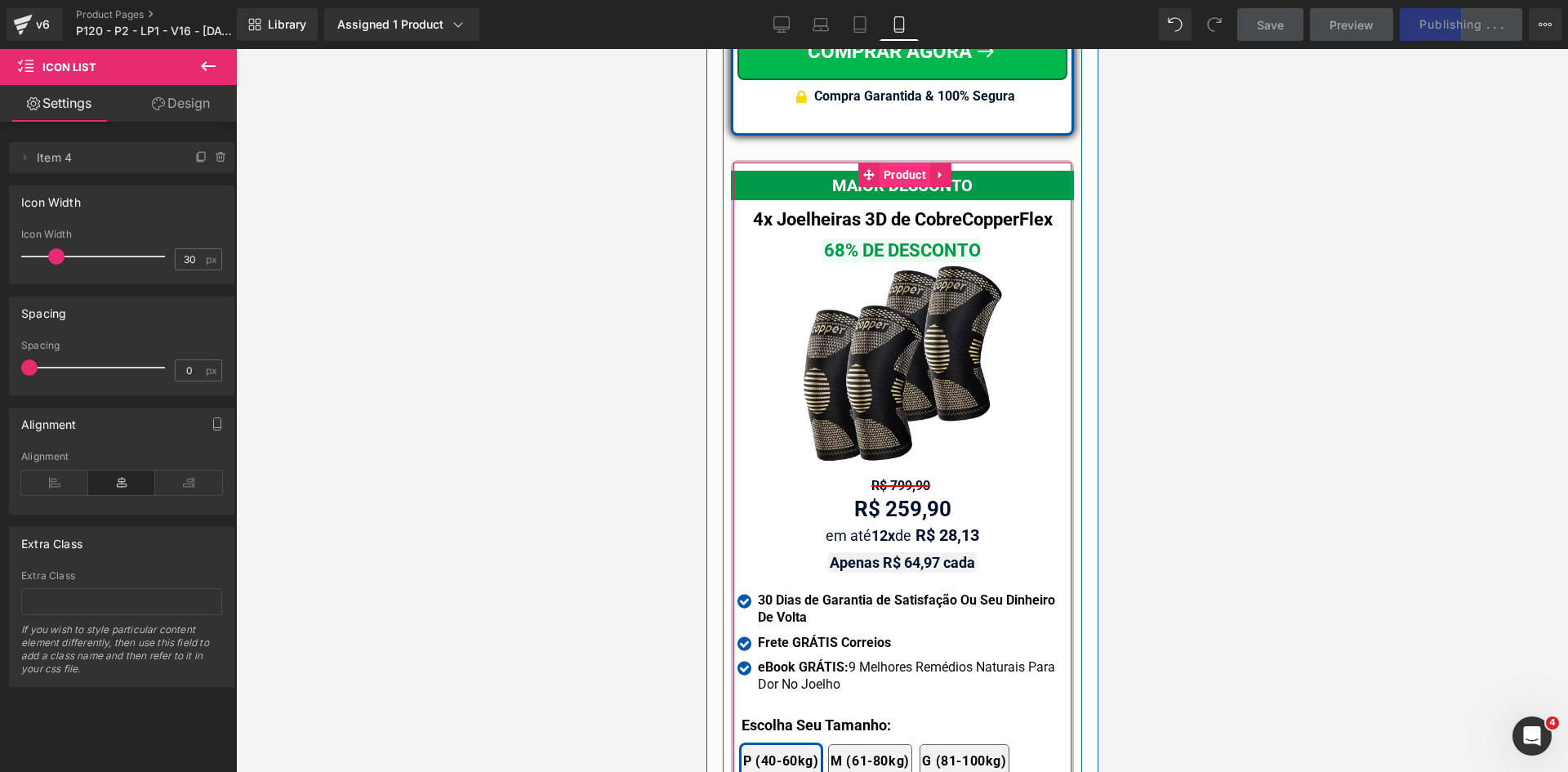
click at [892, 164] on span "Product" at bounding box center [904, 175] width 51 height 25
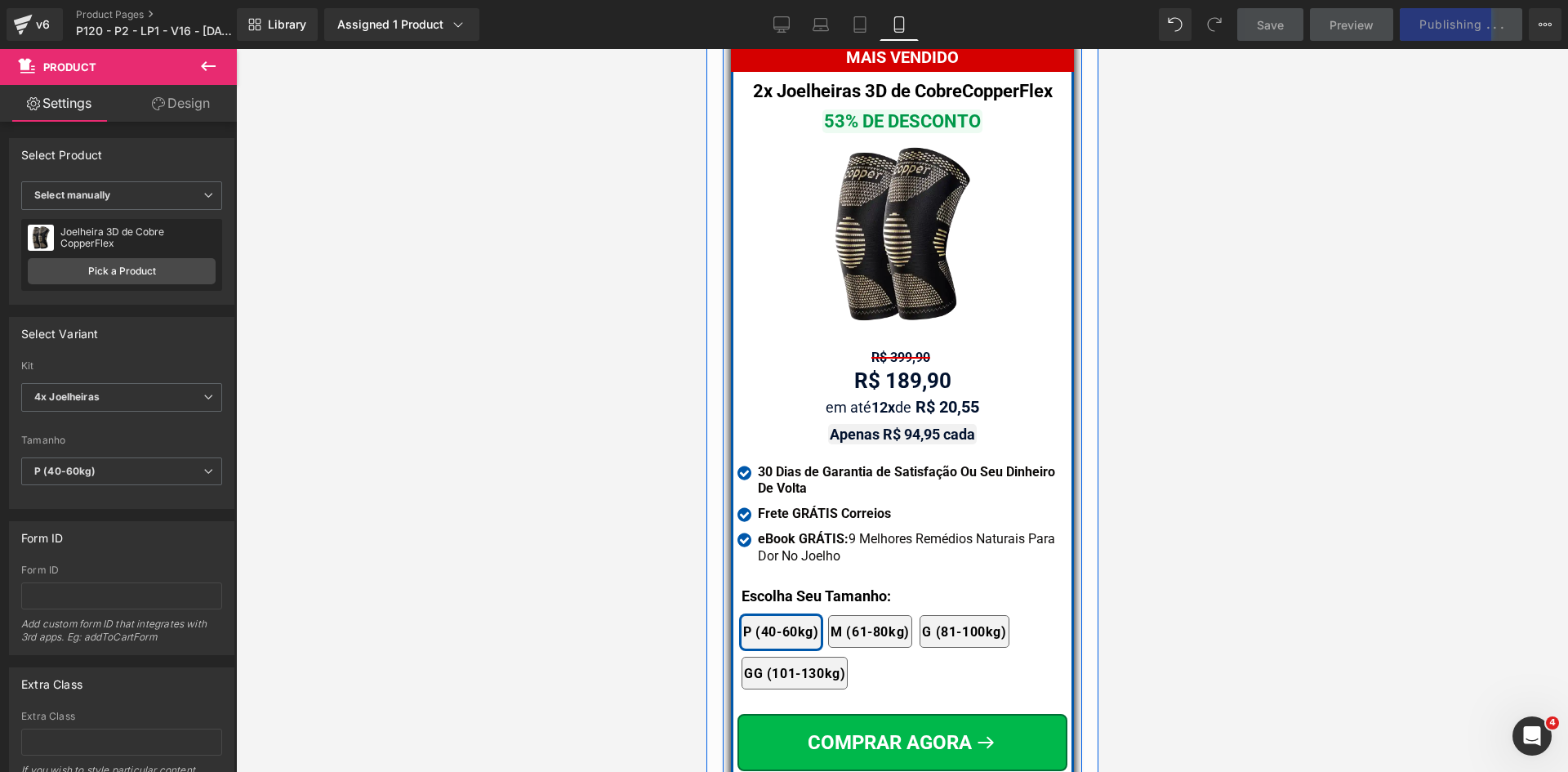
scroll to position [14038, 0]
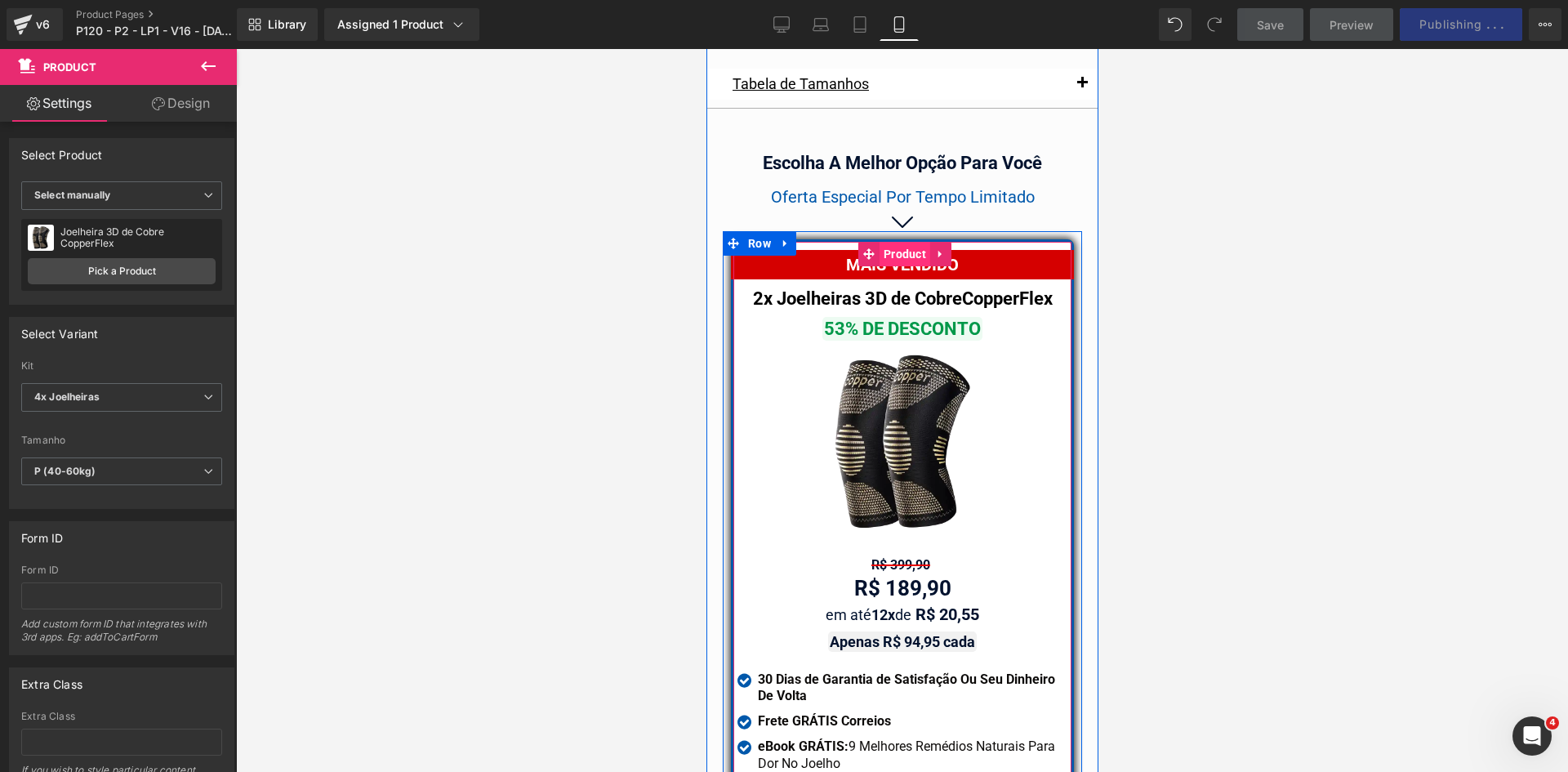
click at [899, 245] on span "Product" at bounding box center [904, 254] width 51 height 25
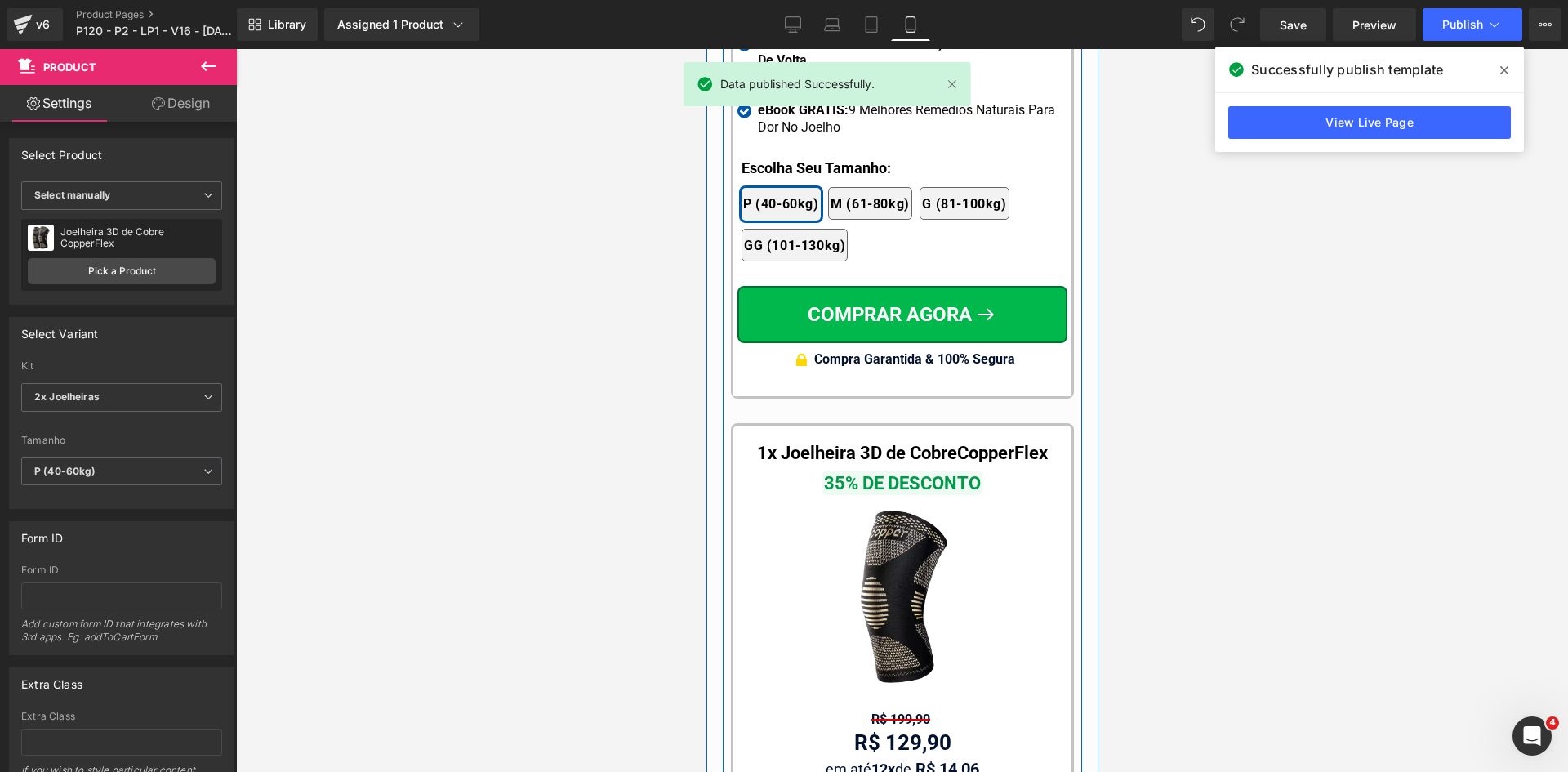
scroll to position [15590, 0]
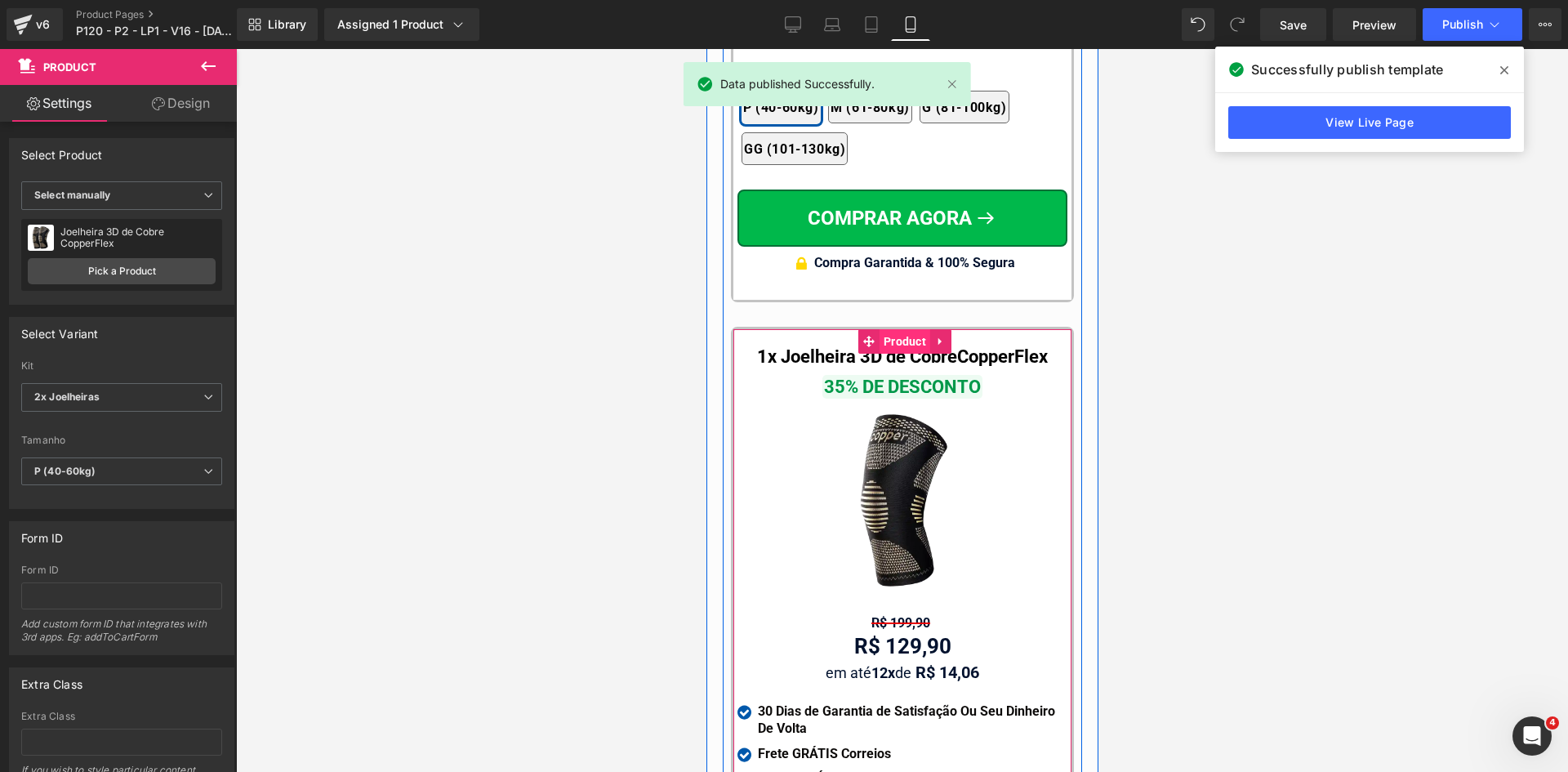
click at [886, 329] on span "Product" at bounding box center [904, 342] width 51 height 25
